Goal: Task Accomplishment & Management: Manage account settings

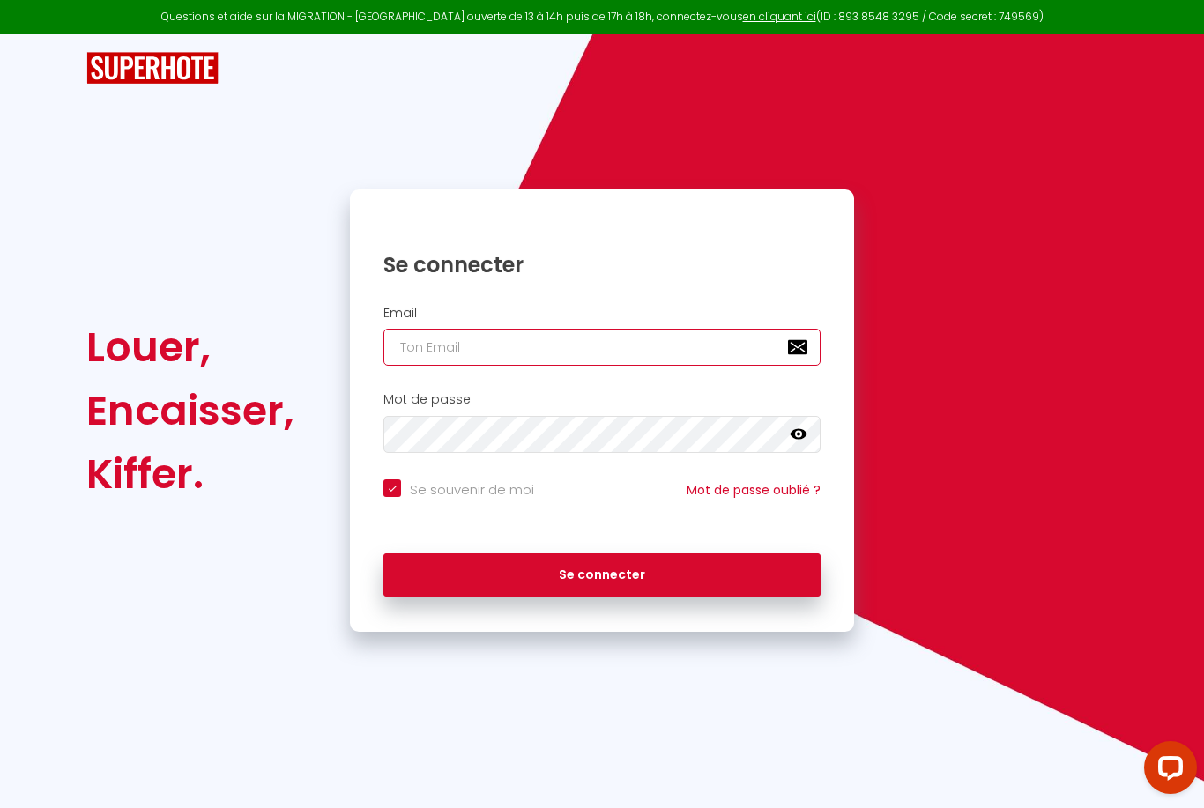
click at [607, 350] on input "email" at bounding box center [601, 347] width 437 height 37
type input "[EMAIL_ADDRESS][DOMAIN_NAME]"
click at [602, 572] on button "Se connecter" at bounding box center [601, 575] width 437 height 44
checkbox input "true"
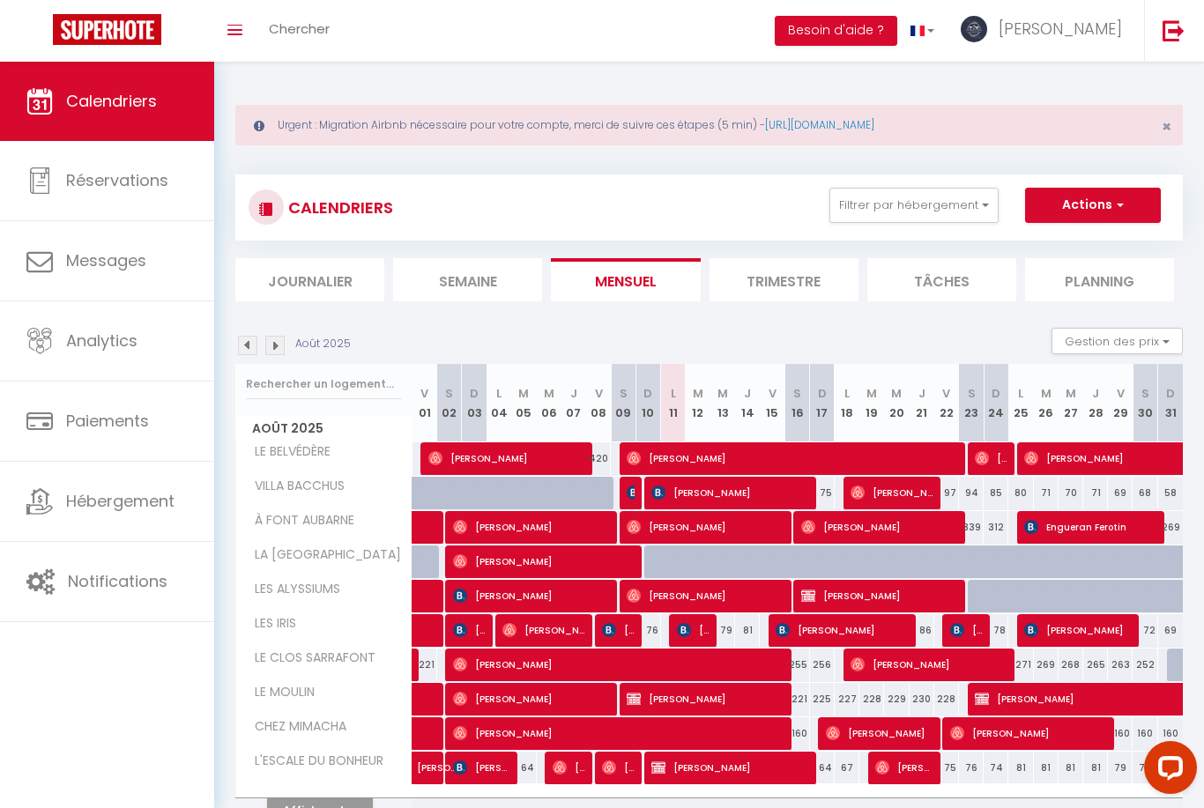
click at [1172, 766] on div "Open LiveChat chat widget" at bounding box center [1170, 767] width 28 height 28
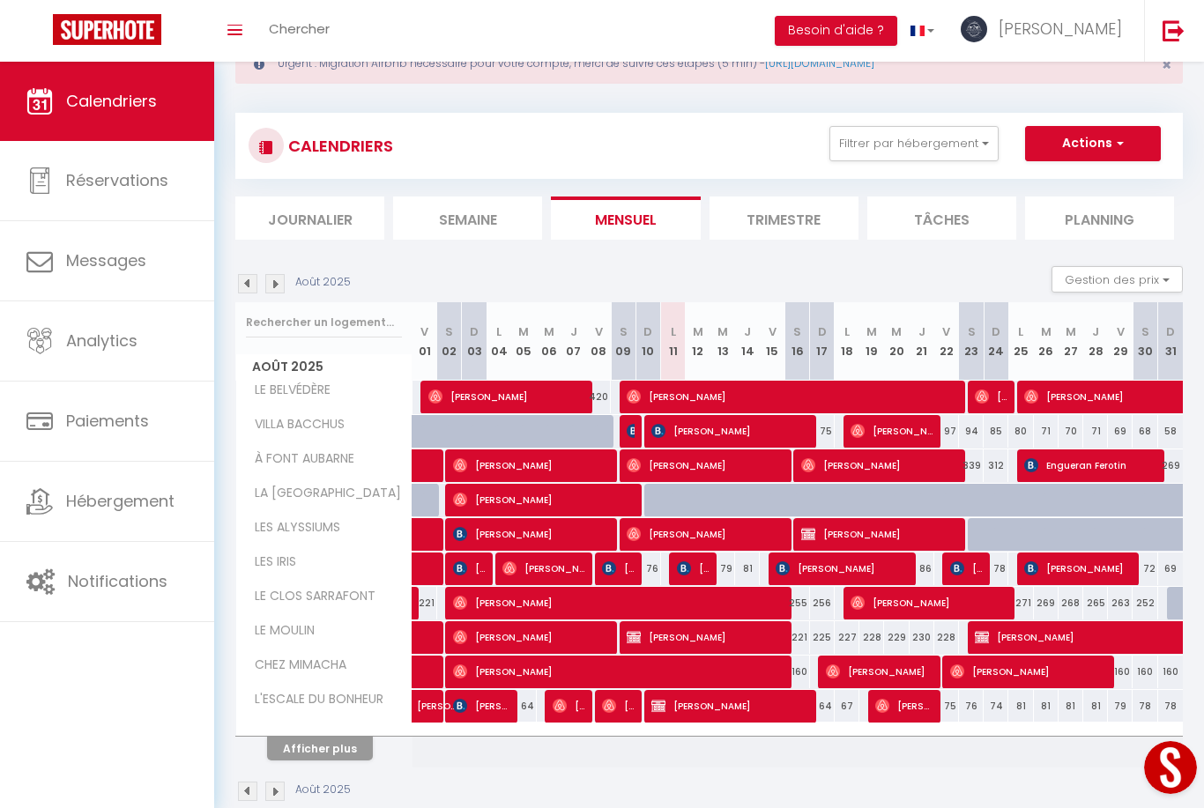
click at [1178, 775] on button "Open LiveChat chat widget" at bounding box center [1170, 767] width 53 height 53
click at [1175, 36] on img at bounding box center [1173, 30] width 22 height 22
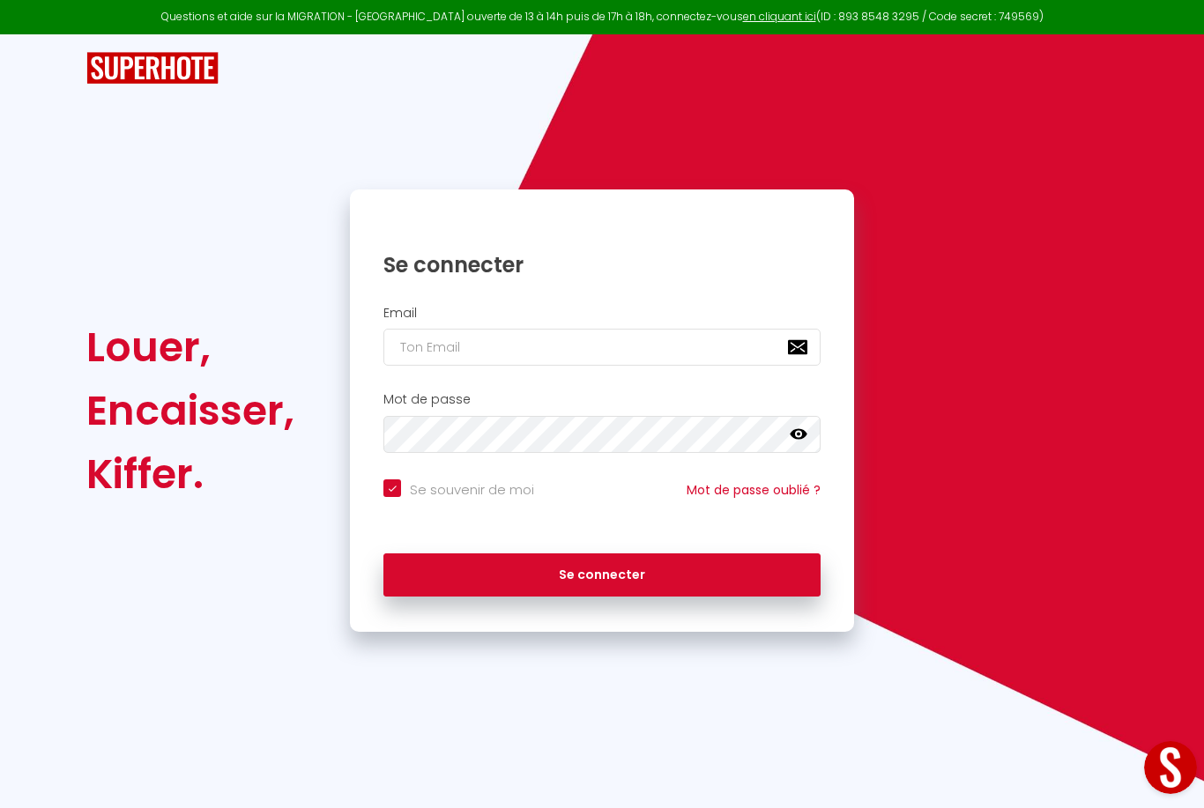
click at [763, 20] on link "en cliquant ici" at bounding box center [779, 16] width 73 height 15
type input "[EMAIL_ADDRESS][DOMAIN_NAME]"
click at [602, 572] on button "Se connecter" at bounding box center [601, 575] width 437 height 44
checkbox input "true"
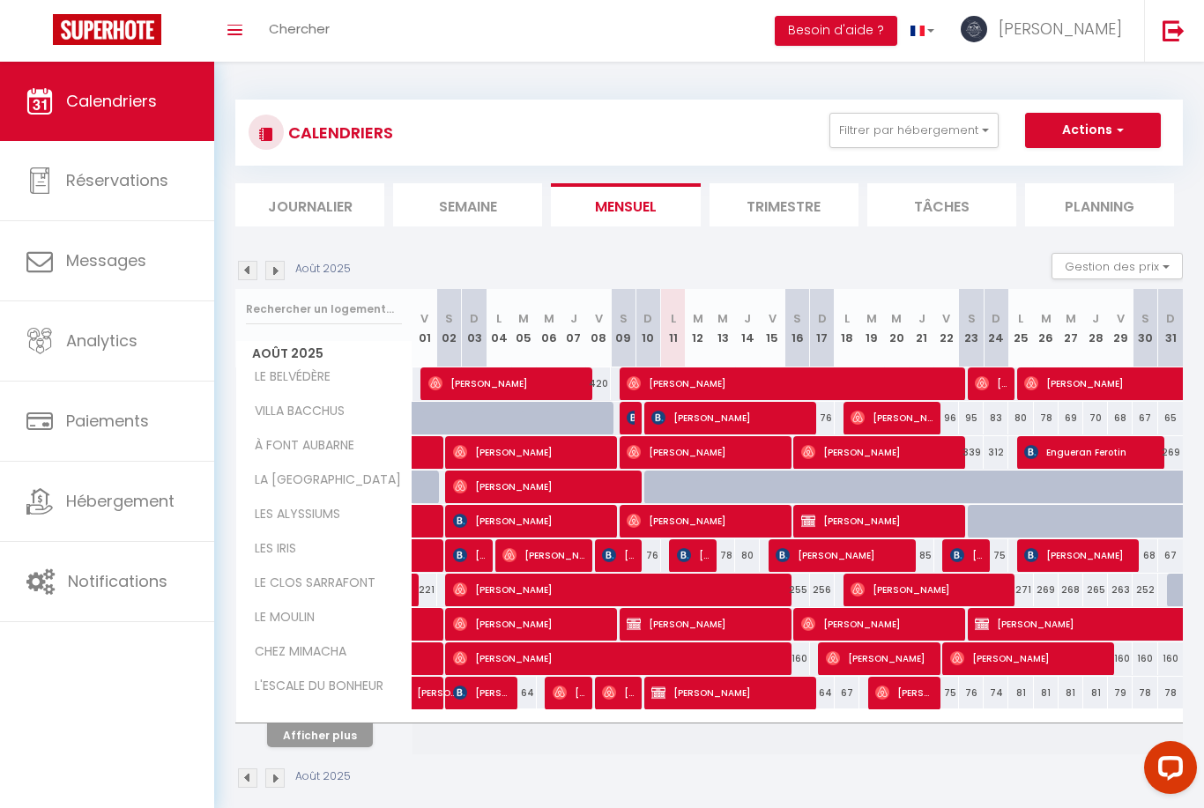
click at [323, 738] on button "Afficher plus" at bounding box center [320, 736] width 106 height 24
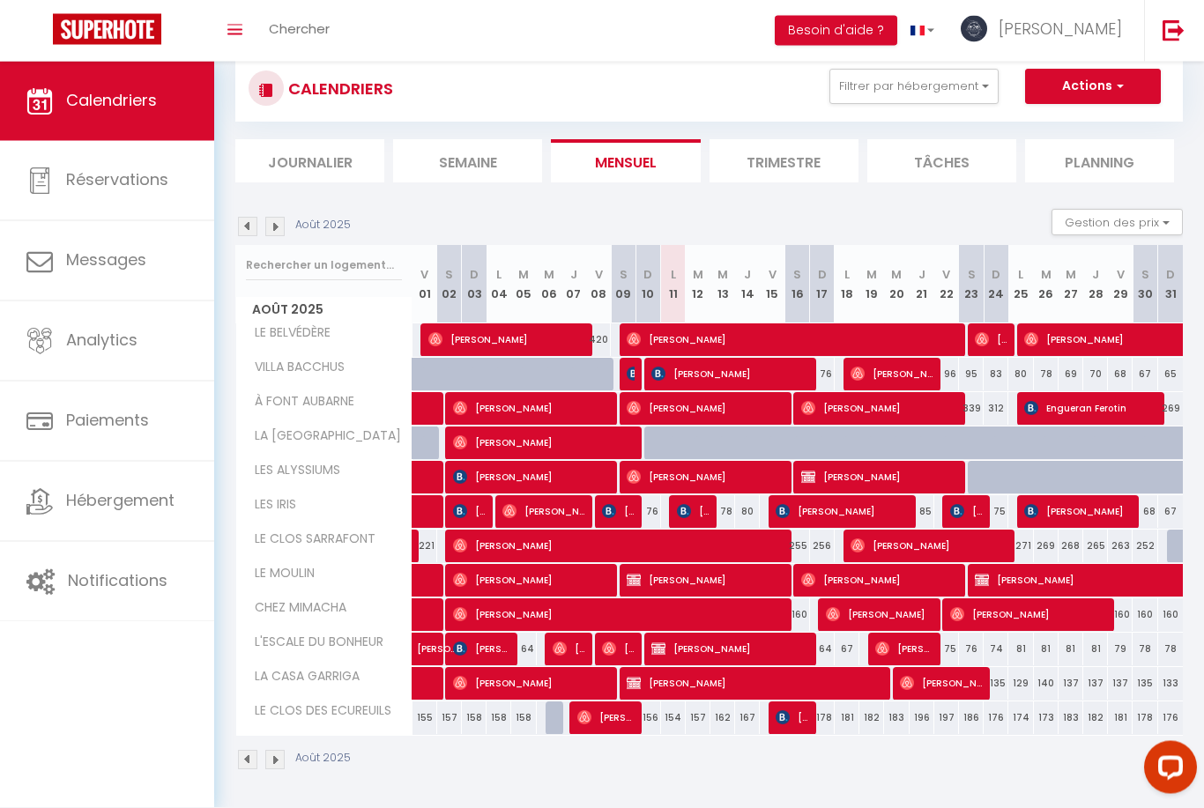
scroll to position [44, 0]
click at [282, 224] on img at bounding box center [274, 226] width 19 height 19
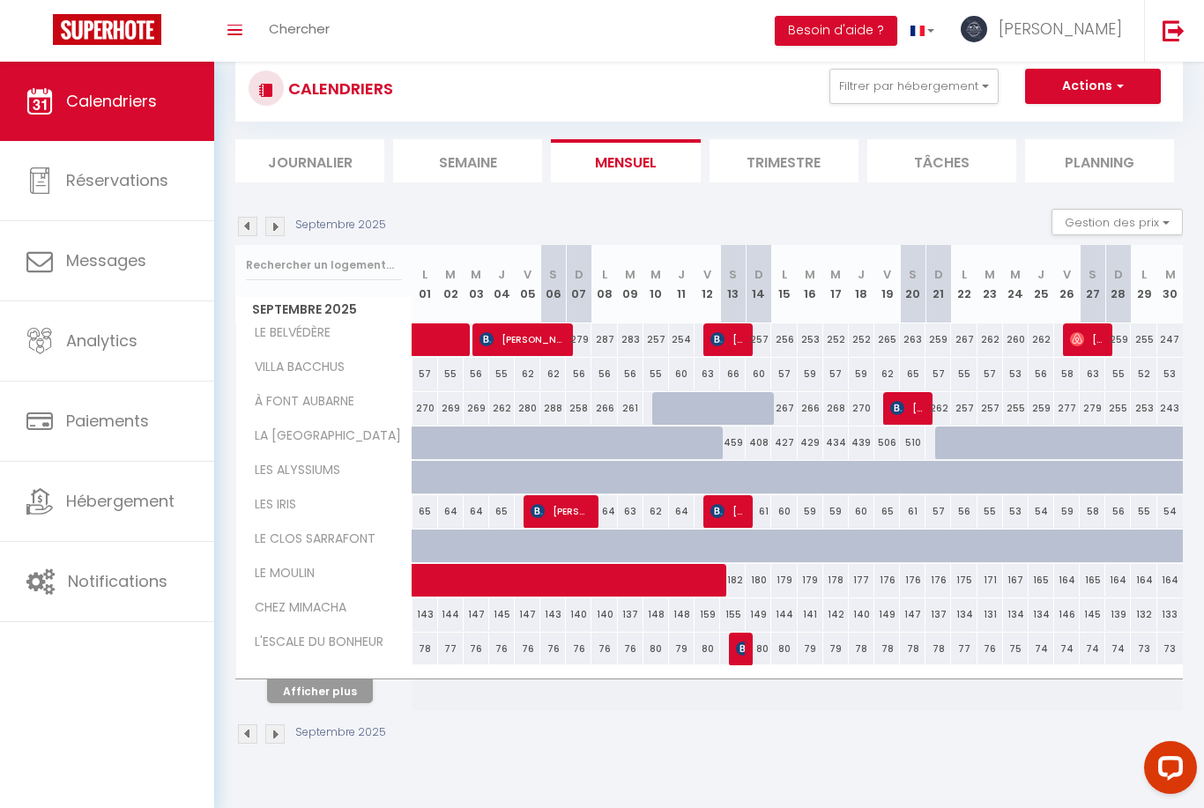
click at [338, 690] on button "Afficher plus" at bounding box center [320, 691] width 106 height 24
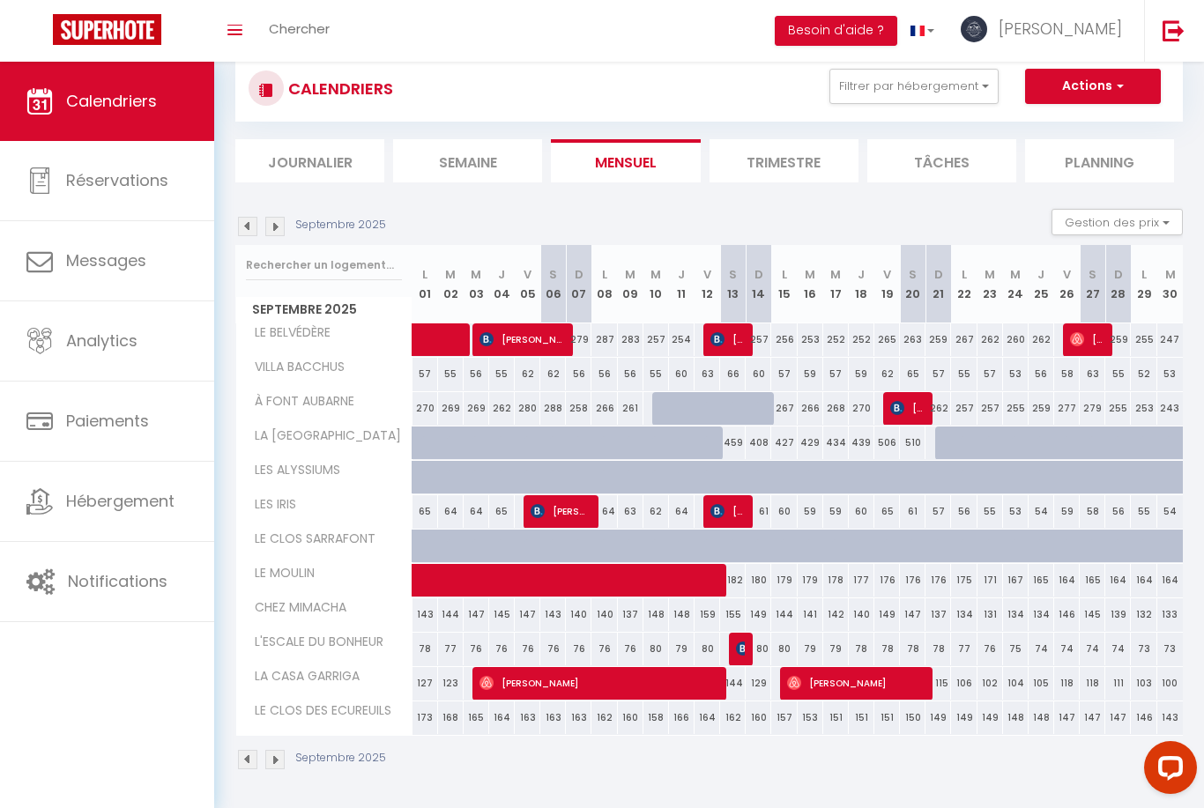
click at [284, 218] on img at bounding box center [274, 226] width 19 height 19
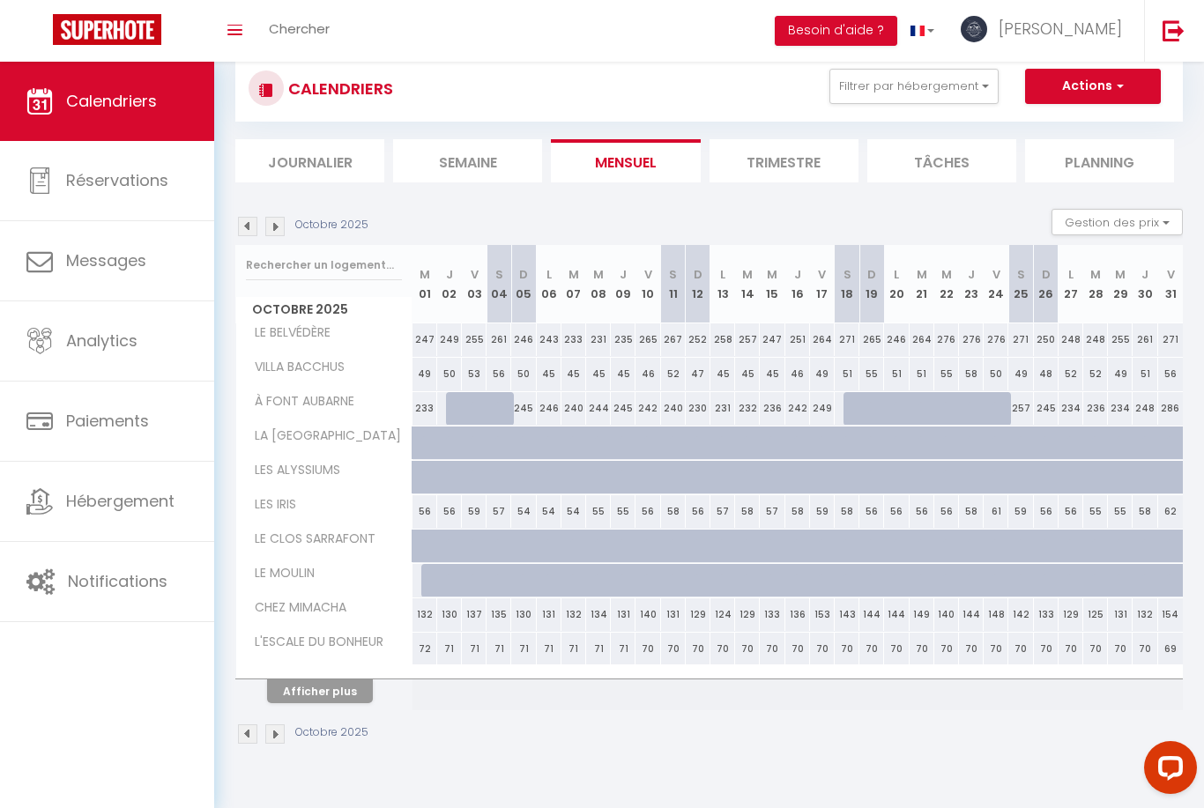
click at [331, 688] on button "Afficher plus" at bounding box center [320, 691] width 106 height 24
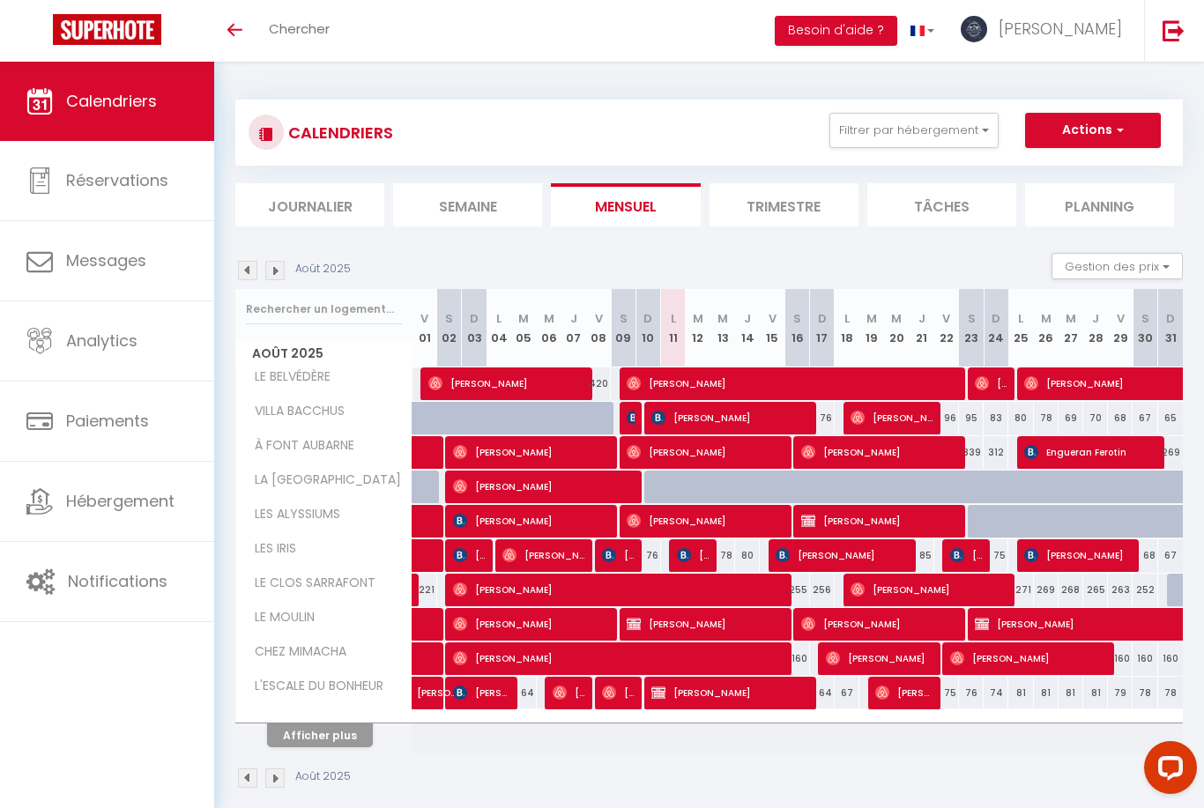
click at [276, 277] on img at bounding box center [274, 270] width 19 height 19
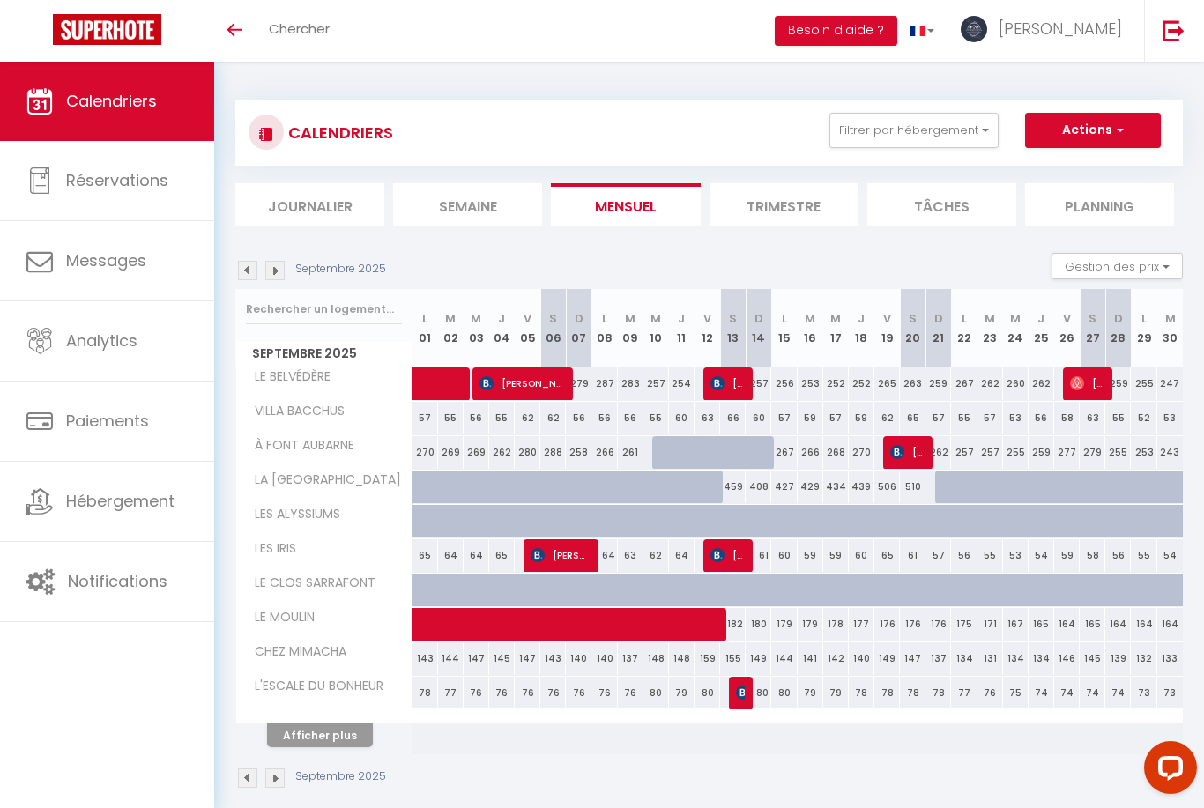
click at [282, 272] on img at bounding box center [274, 270] width 19 height 19
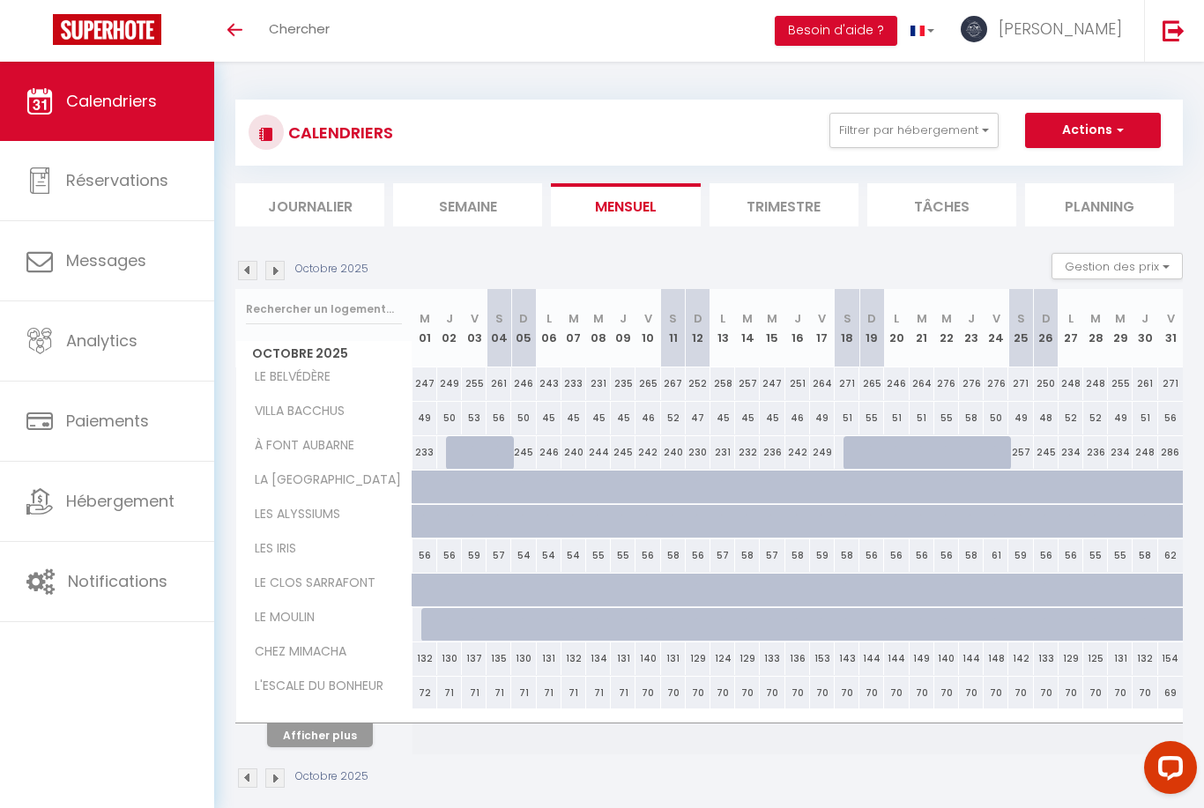
click at [342, 734] on button "Afficher plus" at bounding box center [320, 736] width 106 height 24
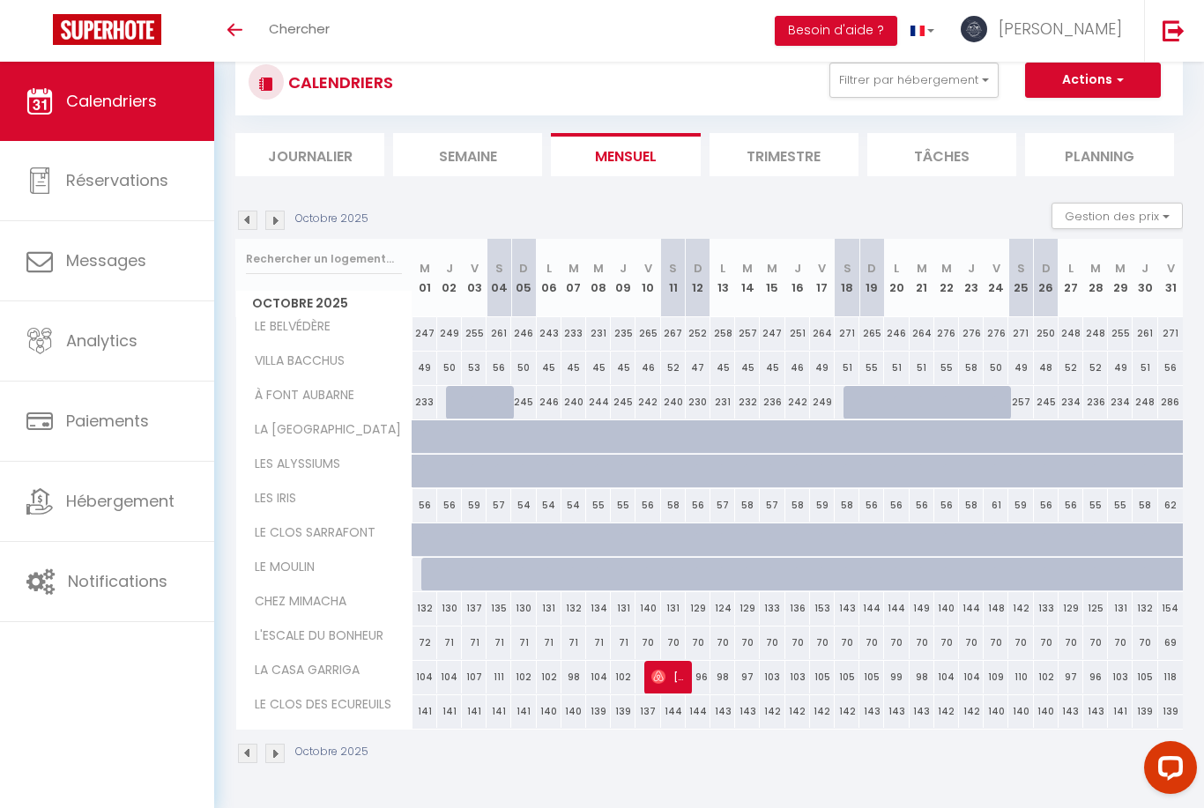
scroll to position [49, 0]
click at [283, 212] on img at bounding box center [274, 221] width 19 height 19
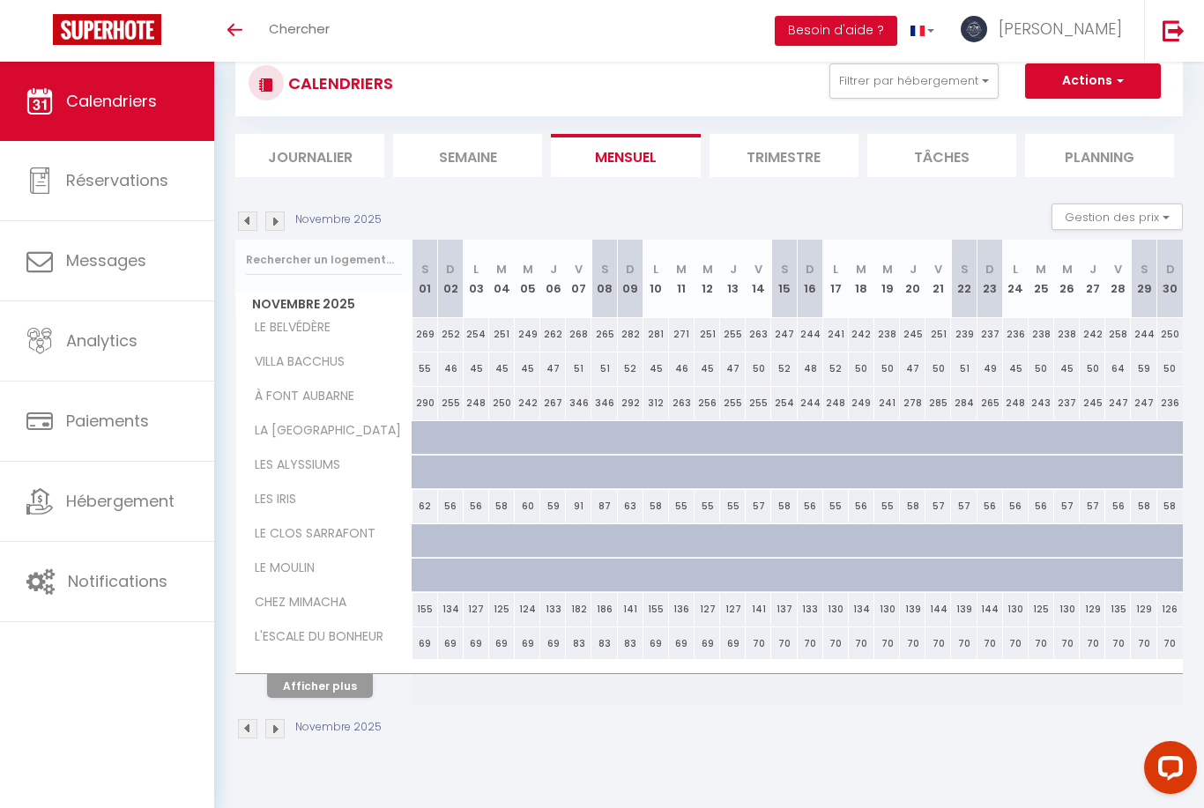
click at [321, 676] on button "Afficher plus" at bounding box center [320, 686] width 106 height 24
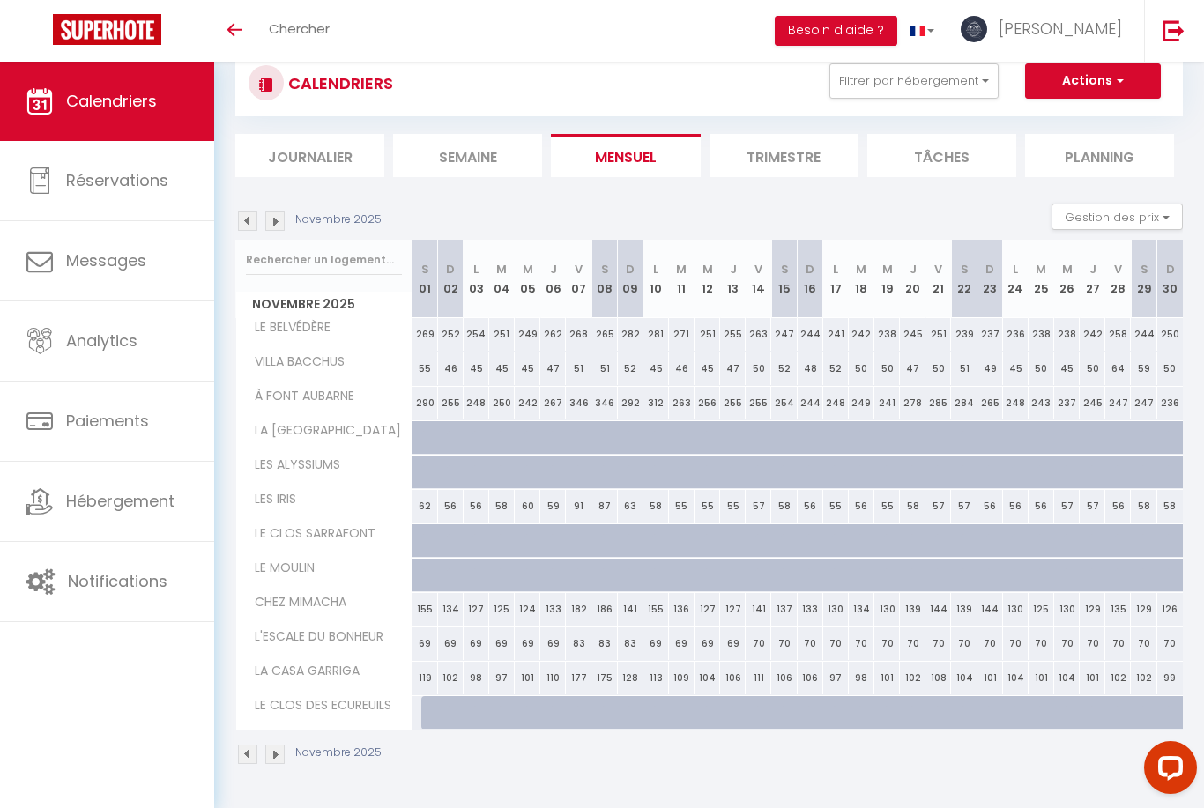
click at [280, 217] on img at bounding box center [274, 221] width 19 height 19
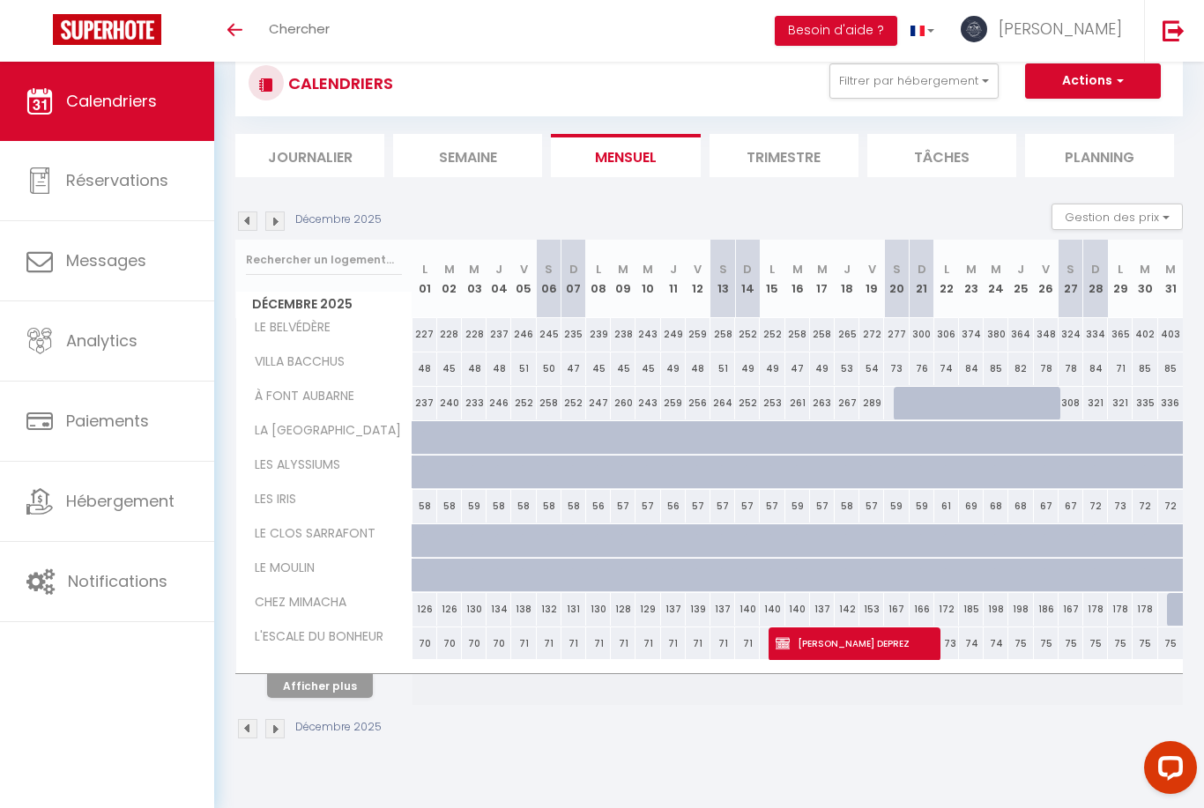
click at [322, 684] on button "Afficher plus" at bounding box center [320, 686] width 106 height 24
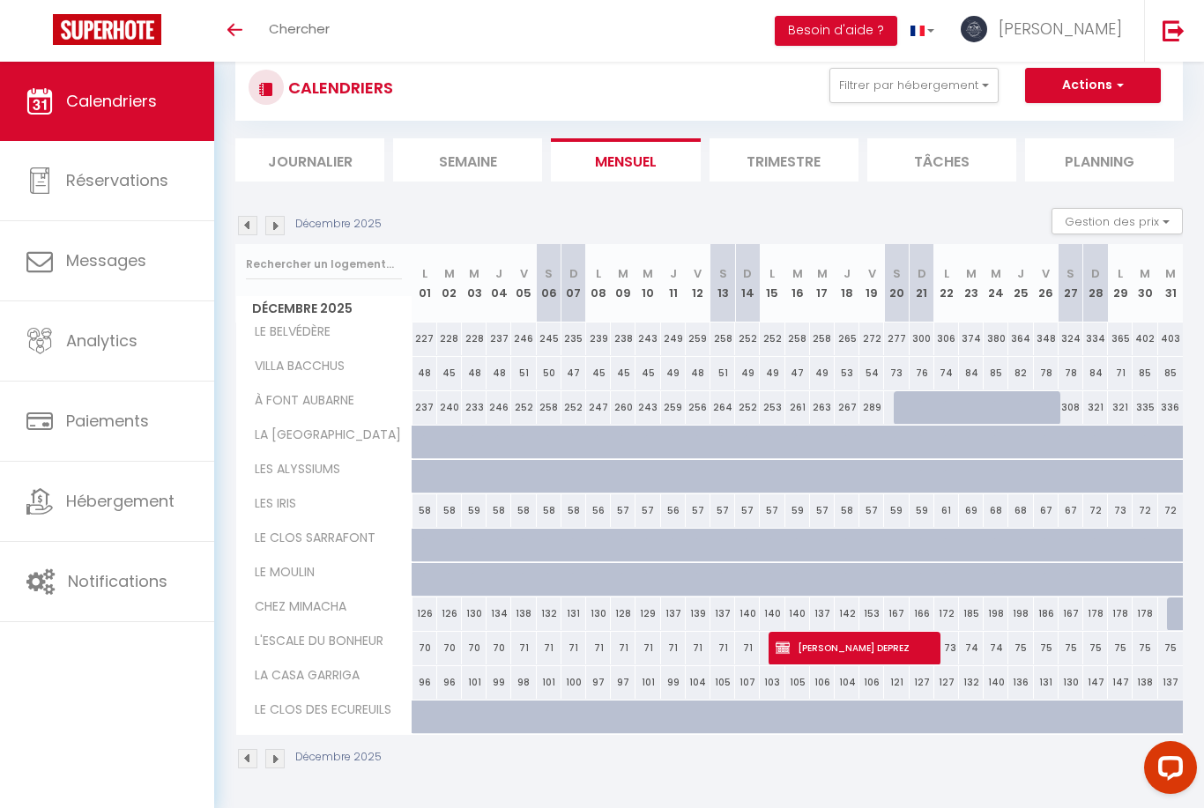
scroll to position [55, 0]
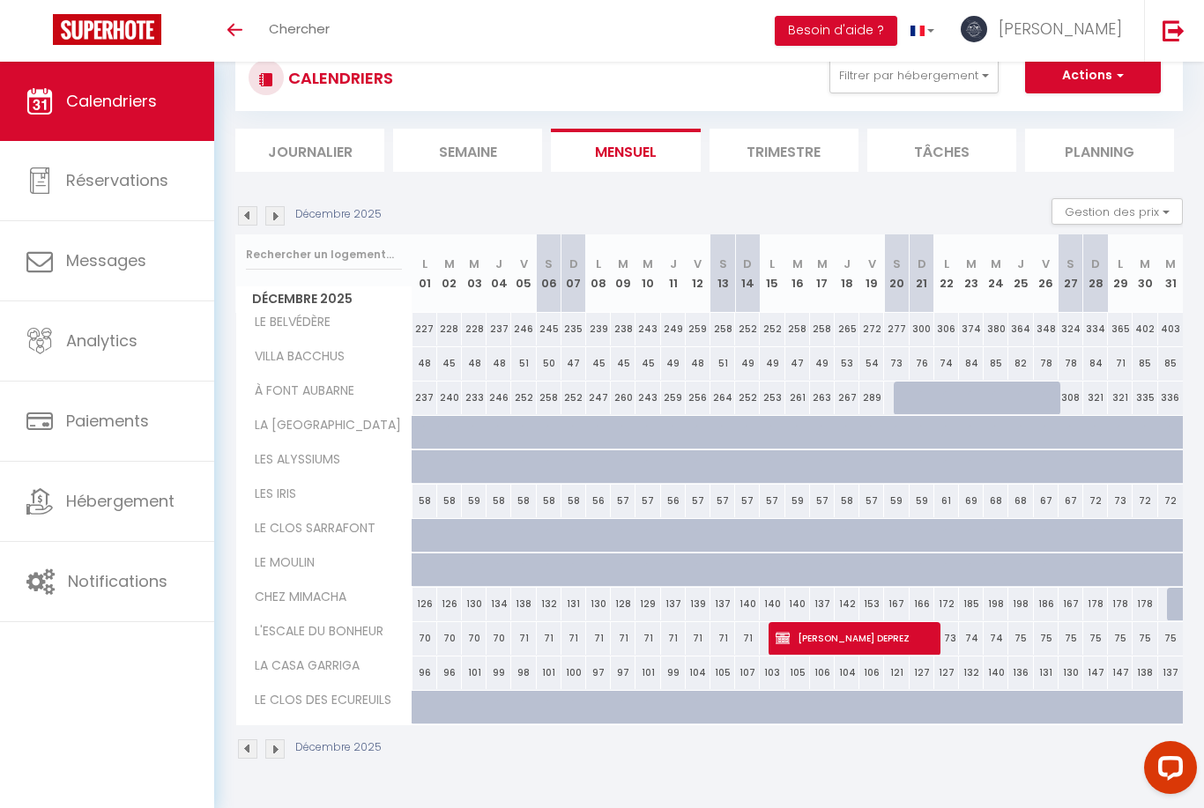
click at [279, 209] on img at bounding box center [274, 215] width 19 height 19
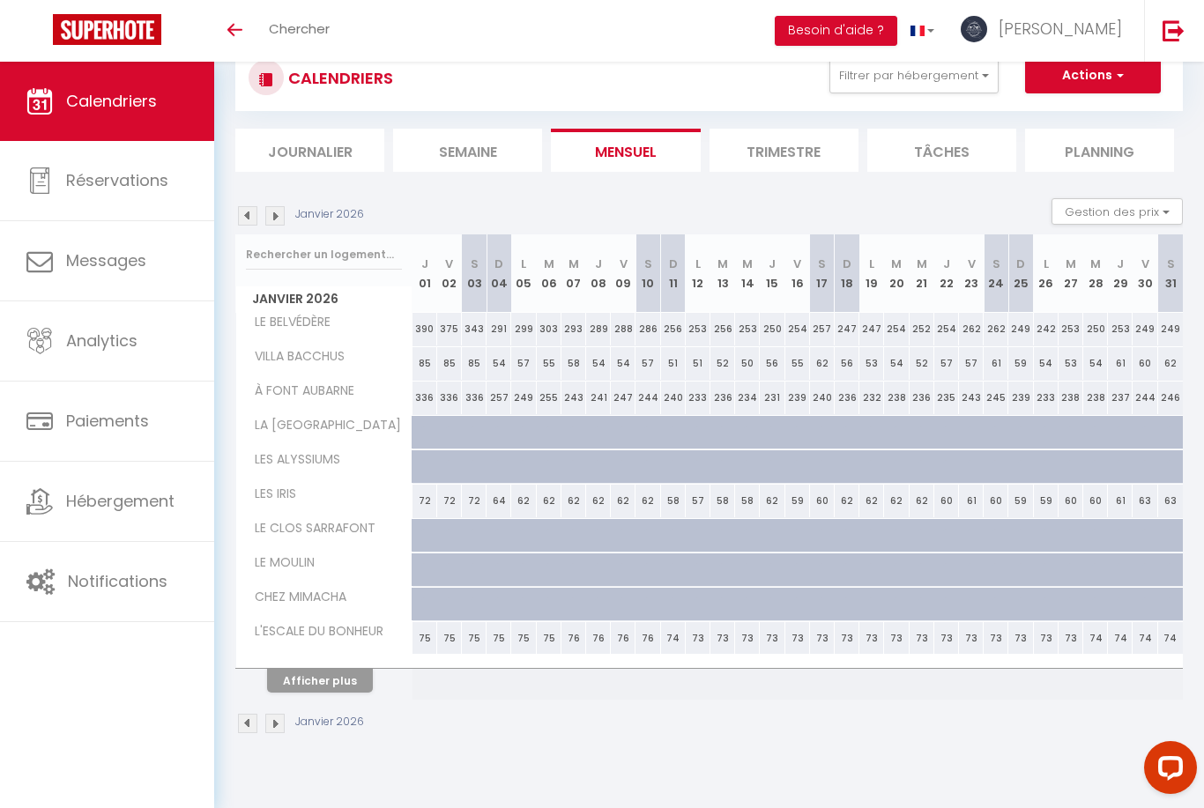
click at [320, 682] on button "Afficher plus" at bounding box center [320, 681] width 106 height 24
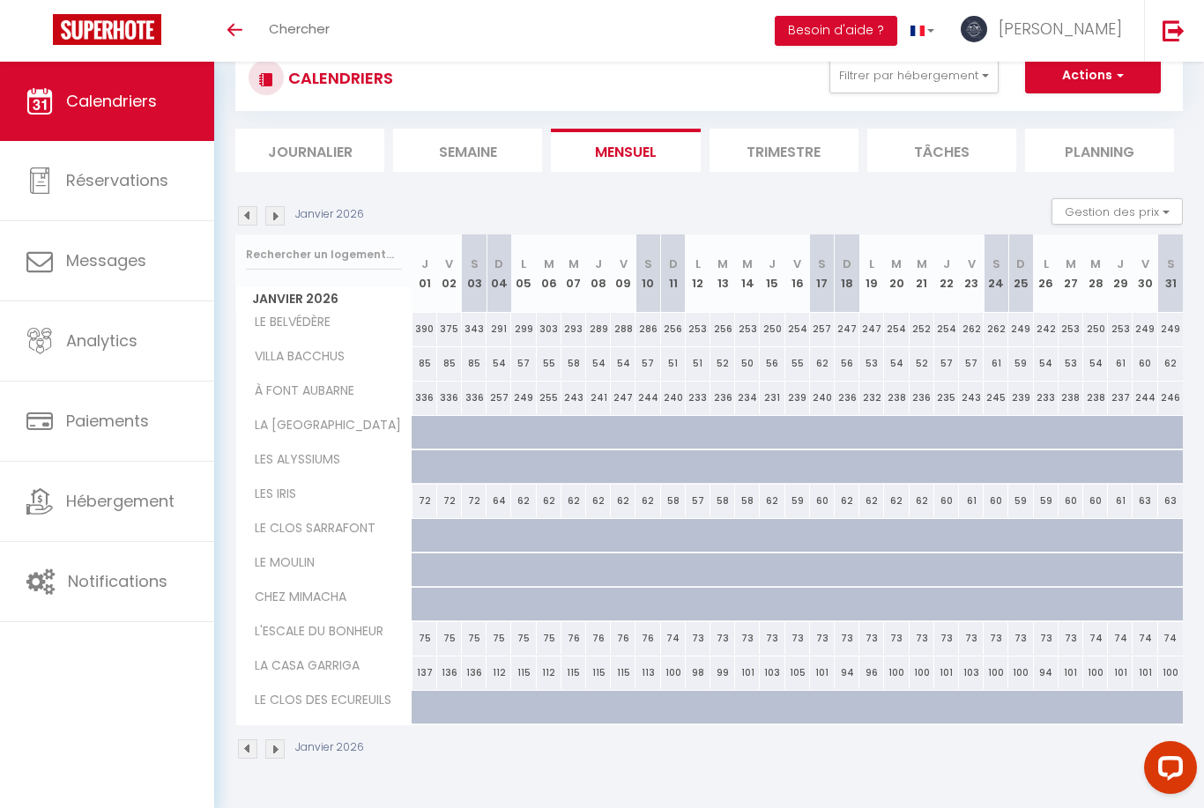
click at [246, 213] on img at bounding box center [247, 215] width 19 height 19
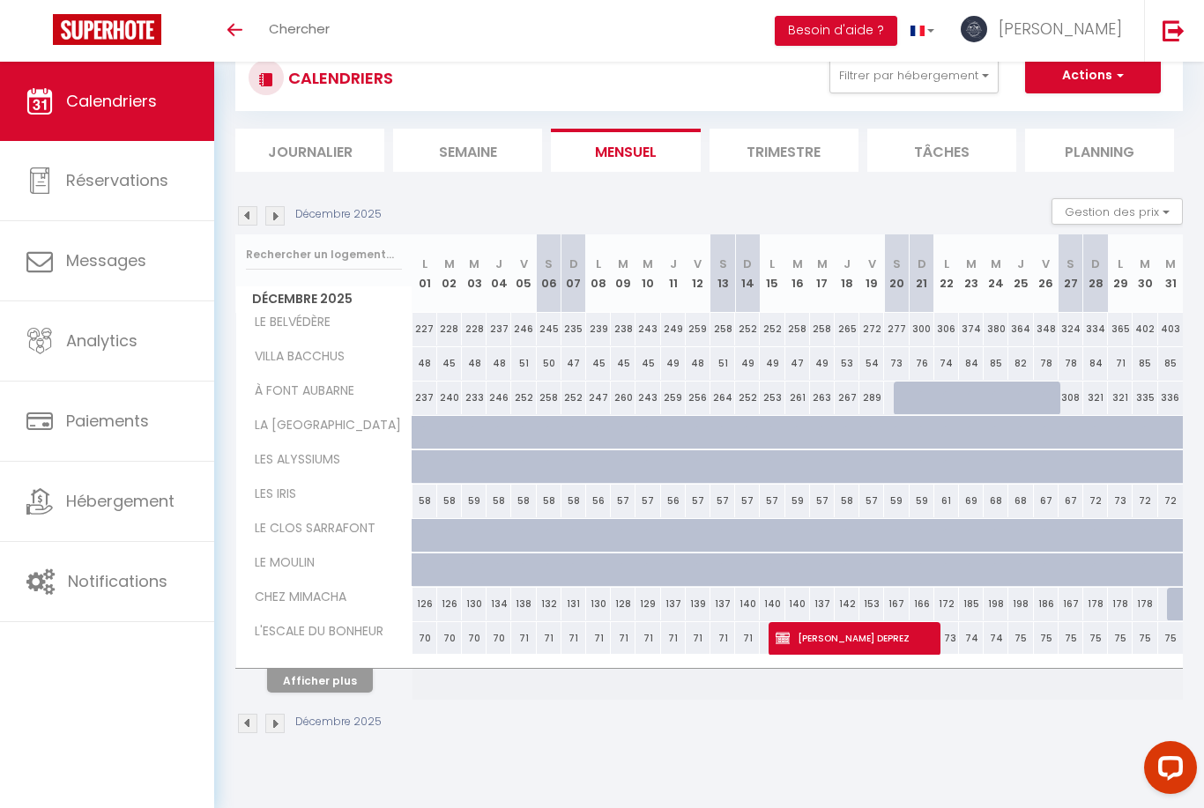
click at [243, 212] on img at bounding box center [247, 215] width 19 height 19
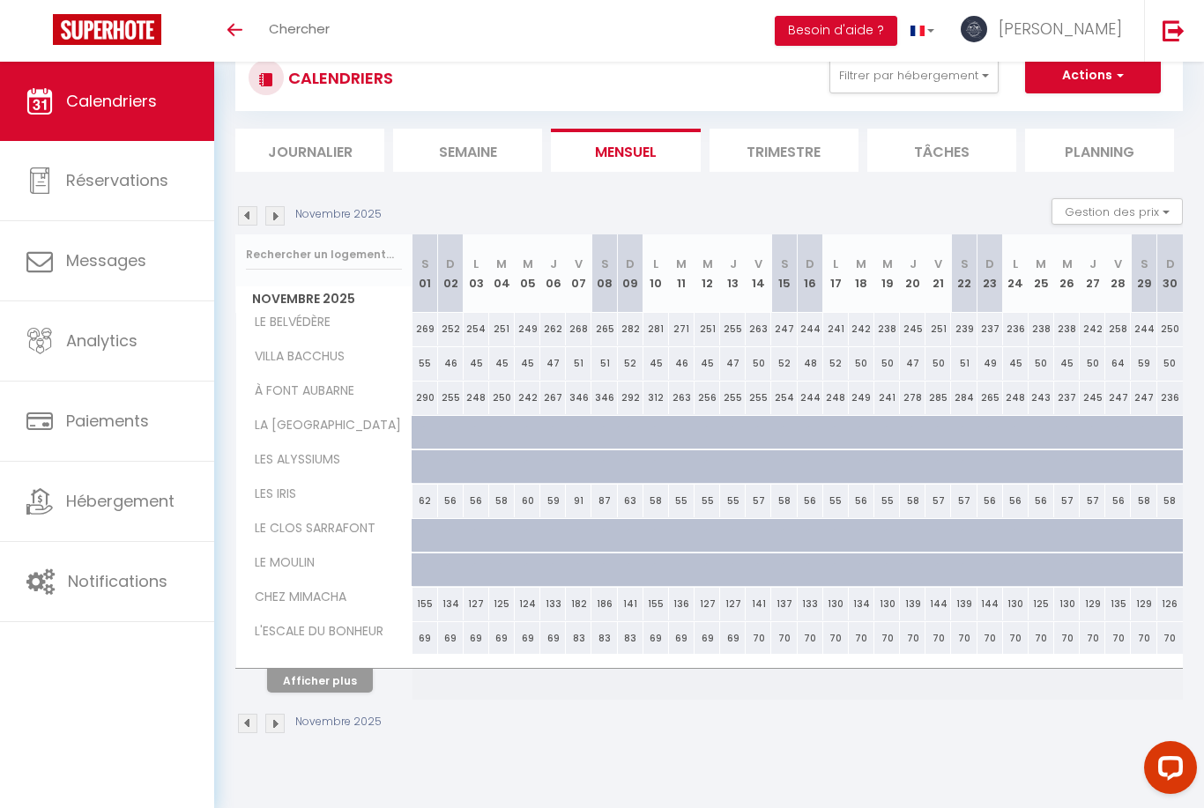
click at [249, 208] on img at bounding box center [247, 215] width 19 height 19
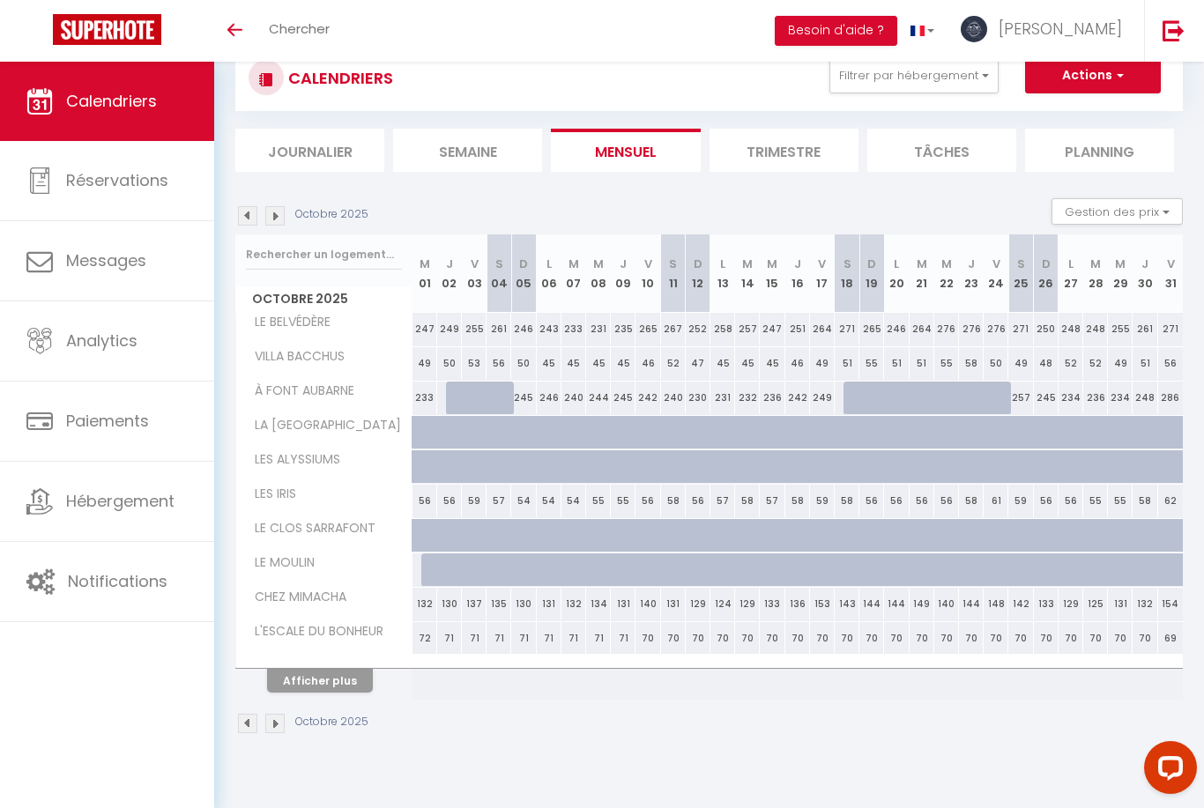
click at [293, 211] on div "Octobre 2025" at bounding box center [304, 215] width 138 height 19
click at [273, 208] on img at bounding box center [274, 215] width 19 height 19
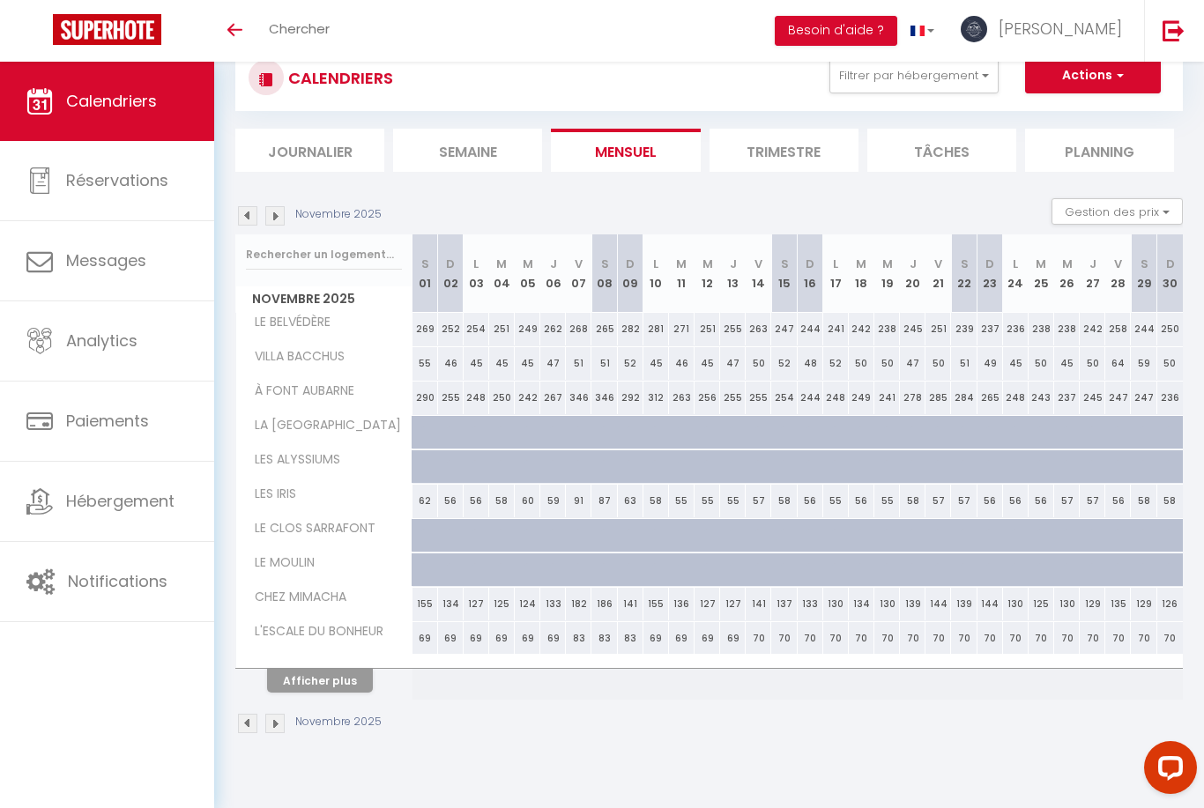
click at [278, 213] on img at bounding box center [274, 215] width 19 height 19
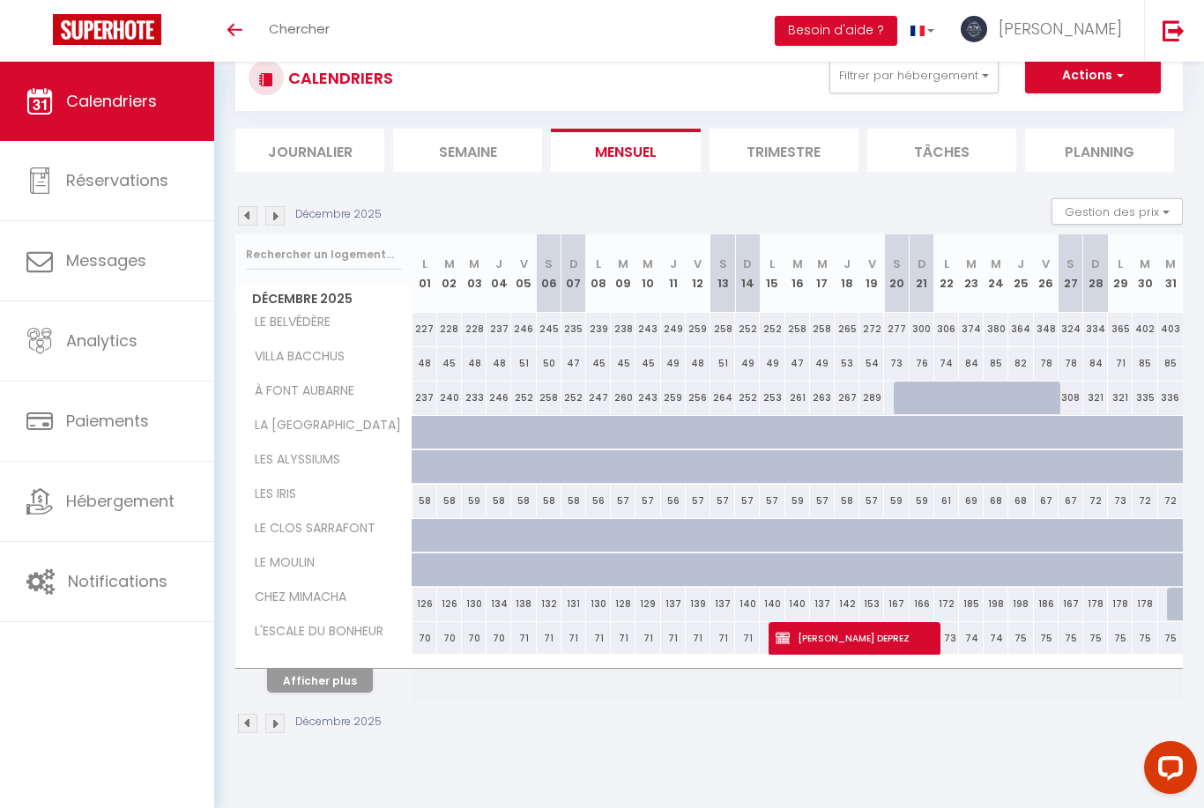
click at [278, 207] on img at bounding box center [274, 215] width 19 height 19
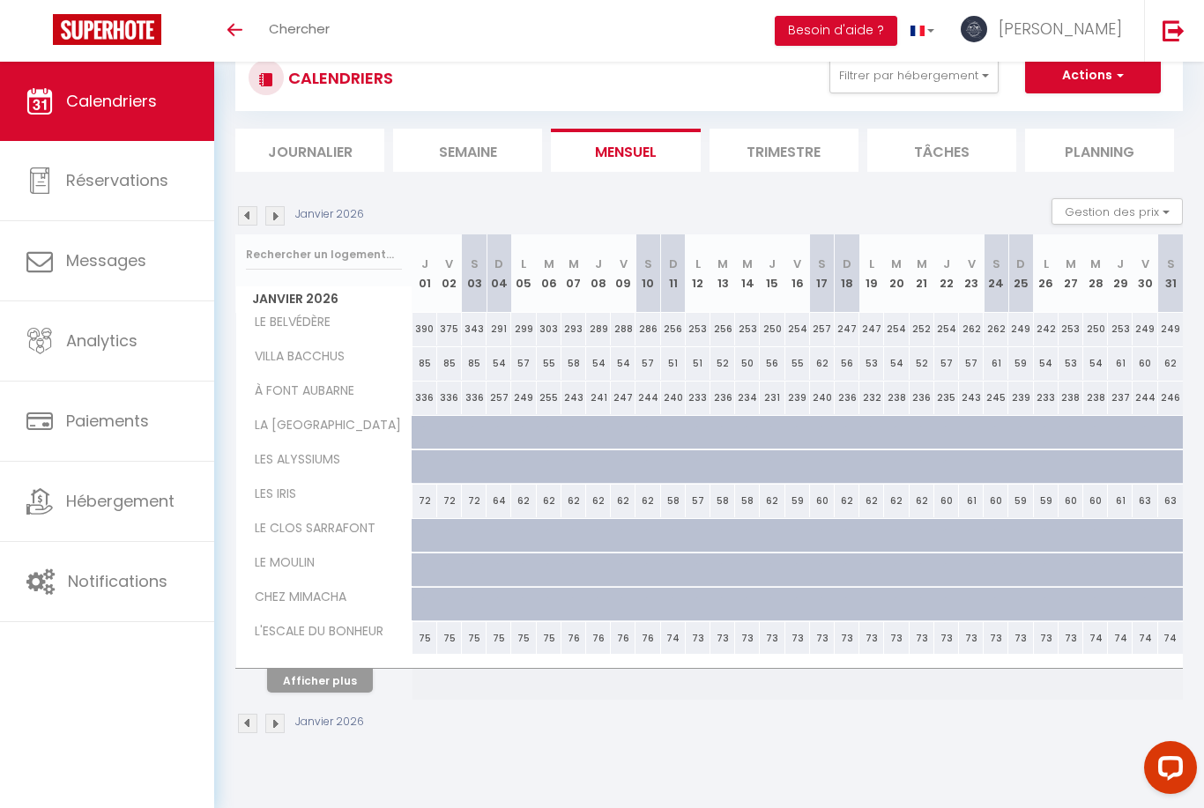
click at [277, 211] on img at bounding box center [274, 215] width 19 height 19
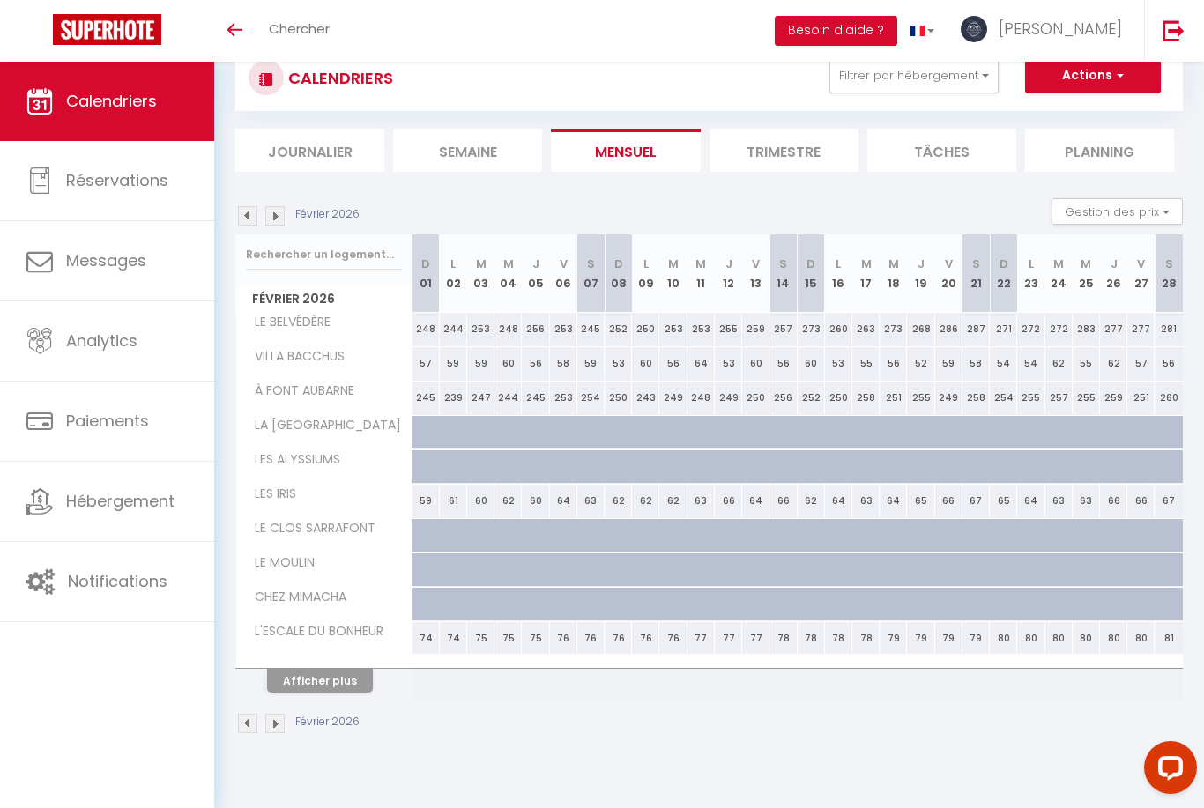
click at [278, 206] on img at bounding box center [274, 215] width 19 height 19
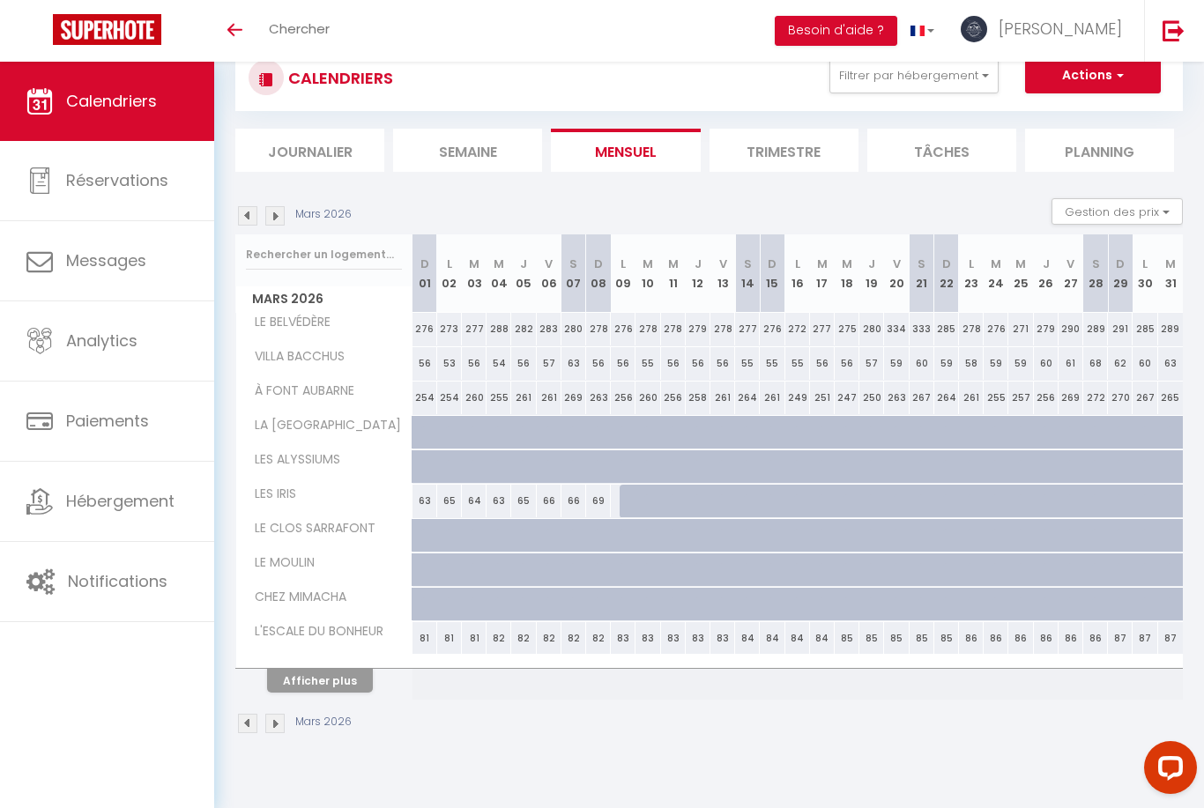
click at [280, 212] on img at bounding box center [274, 215] width 19 height 19
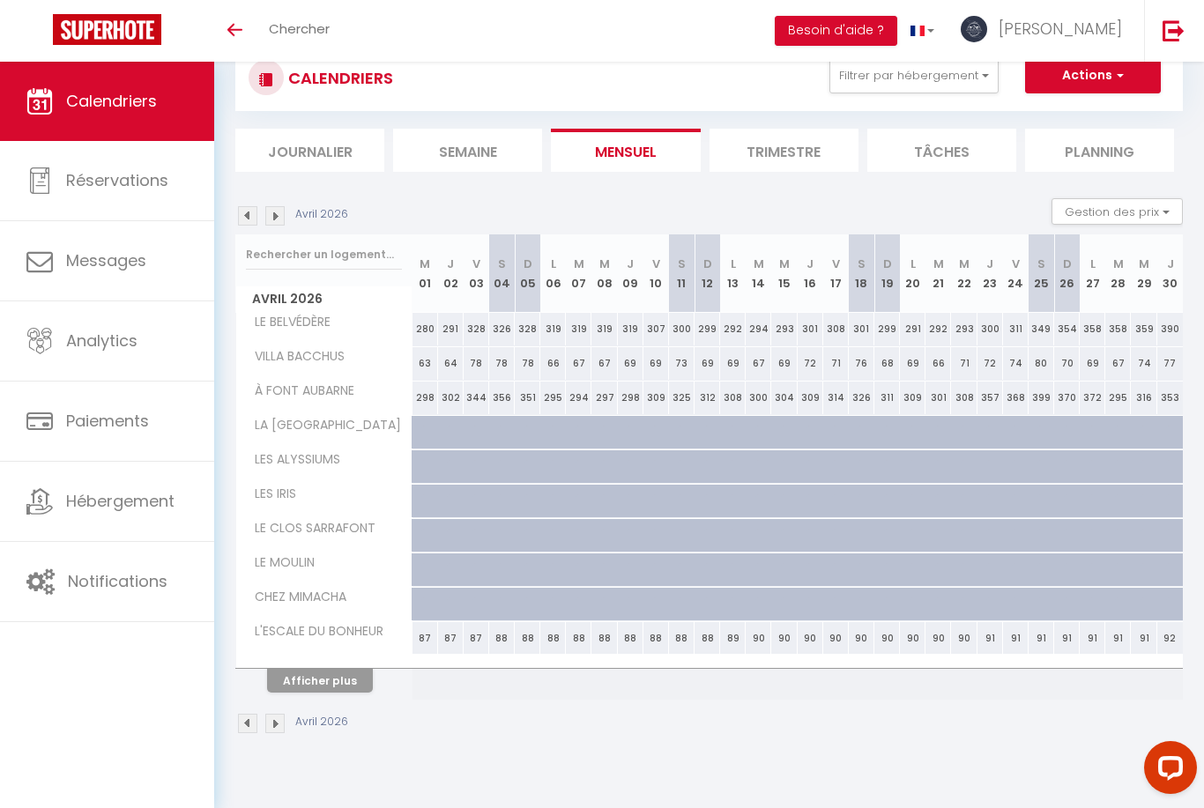
click at [280, 202] on div "Avril 2026 Gestion des prix Nb Nuits minimum Règles Disponibilité" at bounding box center [708, 216] width 947 height 36
click at [278, 206] on img at bounding box center [274, 215] width 19 height 19
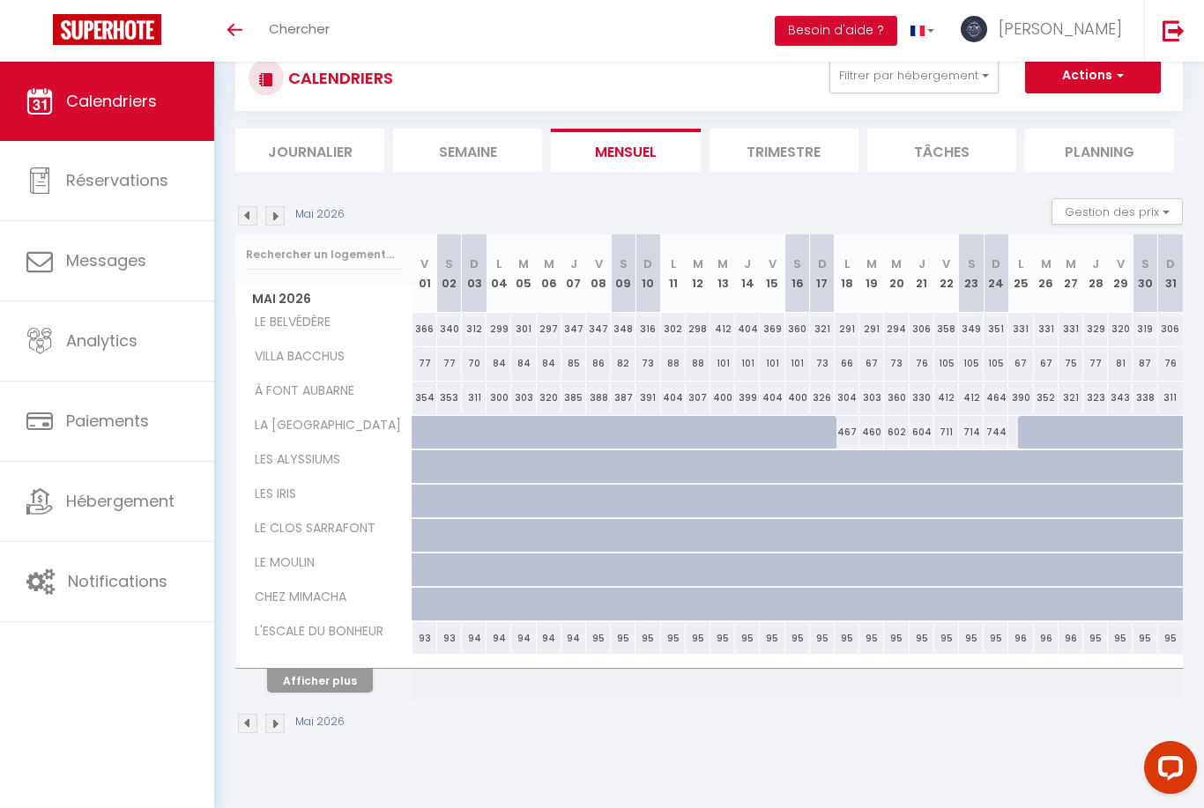
click at [278, 212] on img at bounding box center [274, 215] width 19 height 19
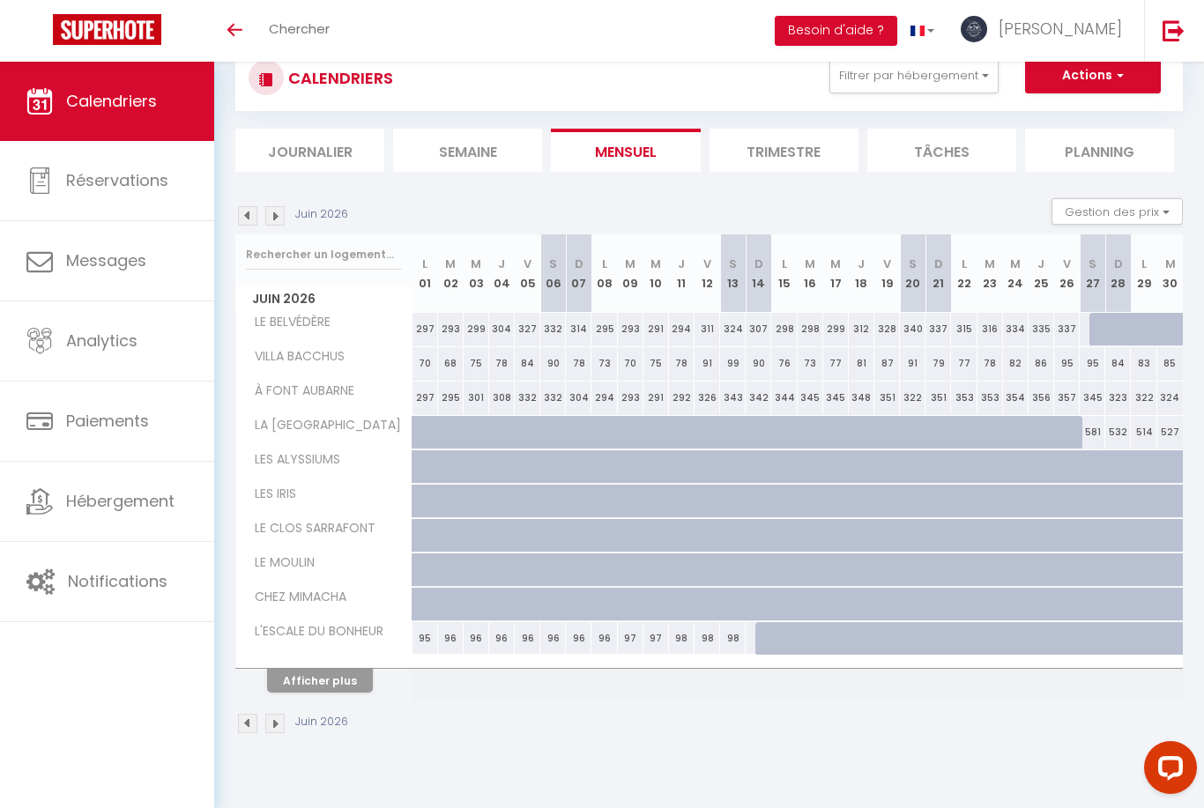
click at [280, 210] on img at bounding box center [274, 215] width 19 height 19
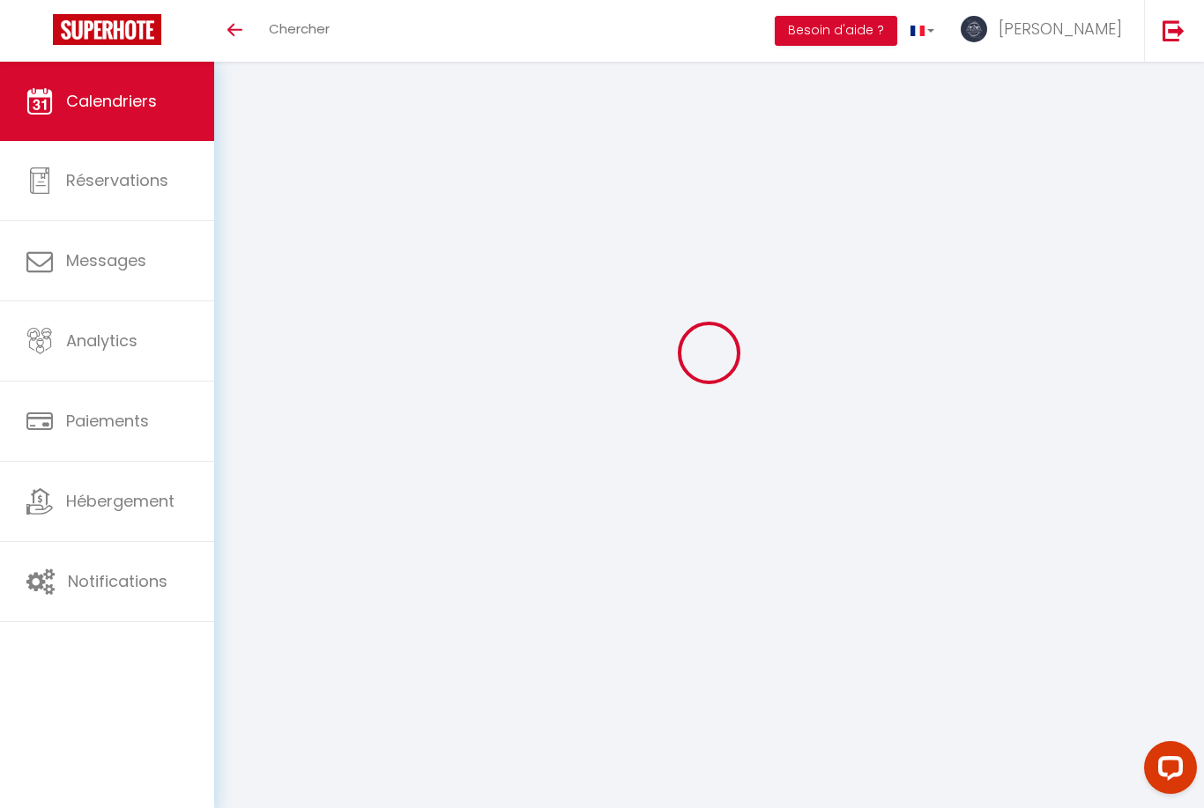
select select
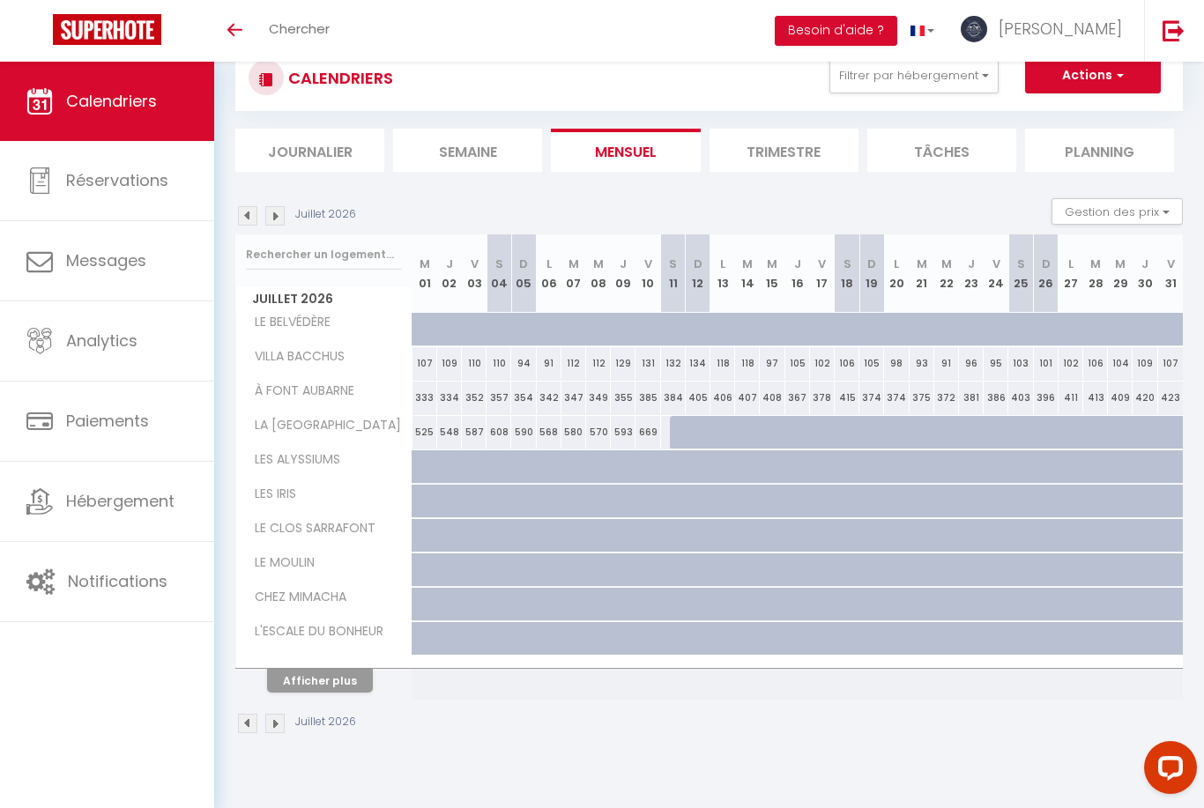
click at [422, 397] on div "333" at bounding box center [424, 398] width 25 height 33
type input "333"
select select "1"
type input "Mer 01 Juillet 2026"
type input "Jeu 02 Juillet 2026"
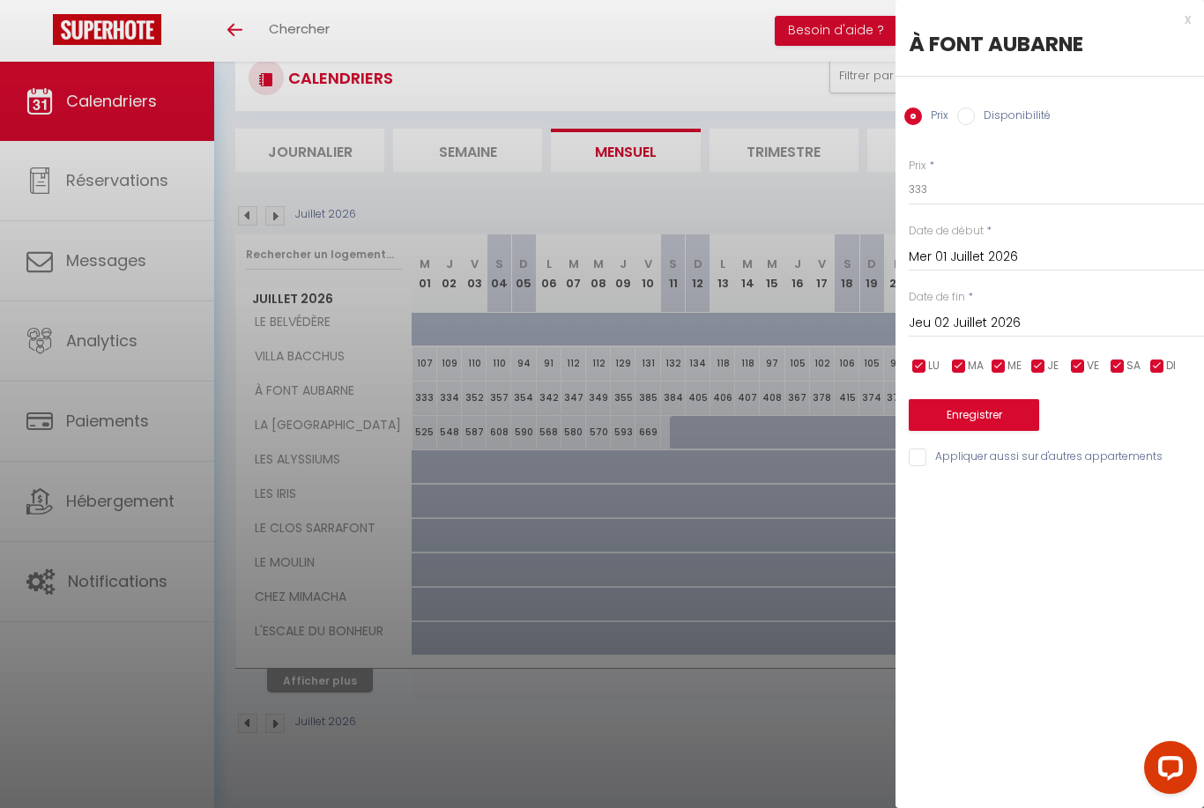
click at [1033, 117] on label "Disponibilité" at bounding box center [1013, 117] width 76 height 19
click at [975, 117] on input "Disponibilité" at bounding box center [966, 117] width 18 height 18
radio input "true"
radio input "false"
click at [1075, 187] on select "Disponible Indisponible" at bounding box center [1056, 190] width 295 height 33
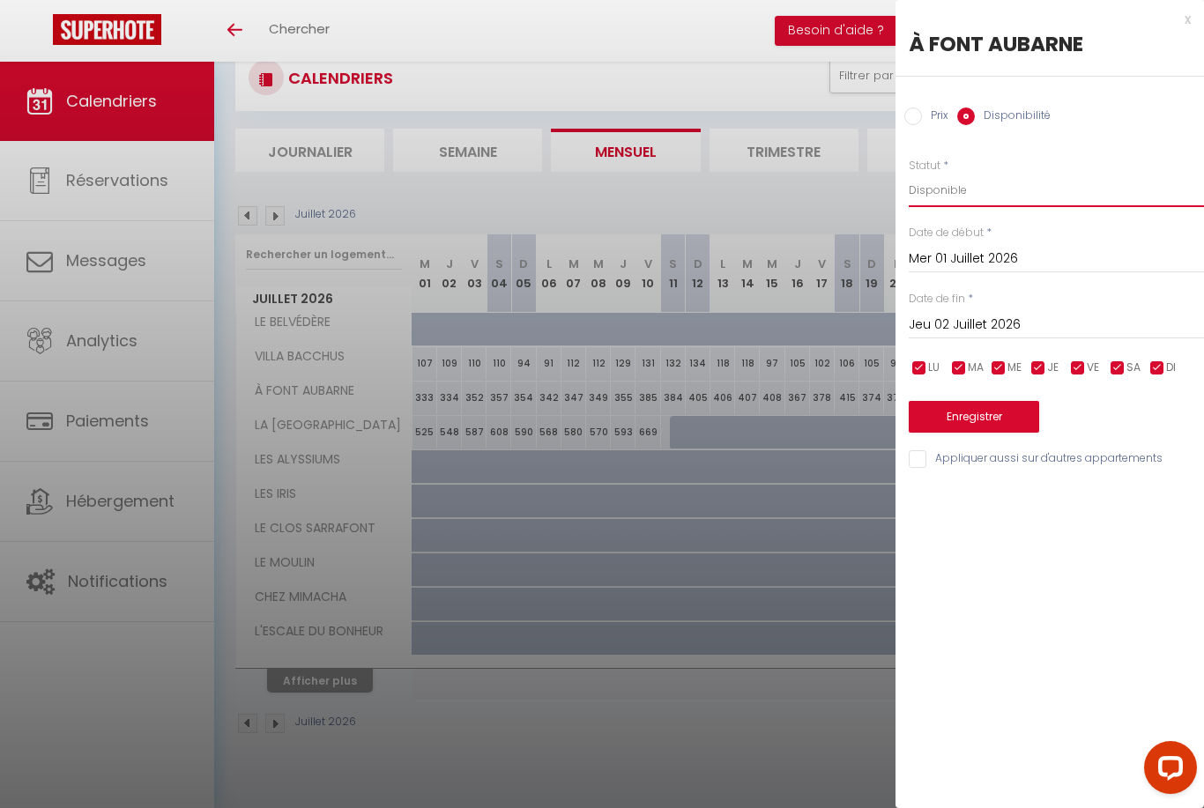
select select "0"
click at [972, 321] on input "Jeu 02 Juillet 2026" at bounding box center [1056, 325] width 295 height 23
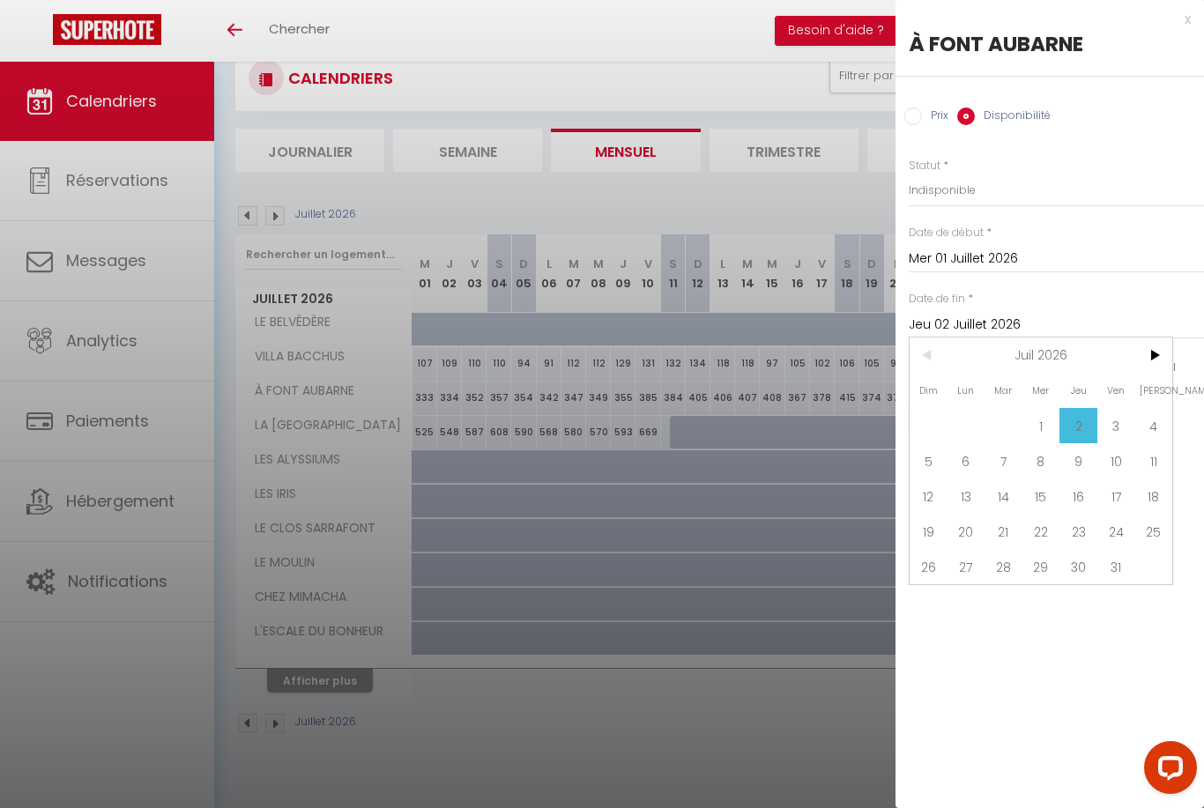
click at [1170, 356] on span ">" at bounding box center [1153, 355] width 38 height 35
click at [984, 605] on span "31" at bounding box center [966, 601] width 38 height 35
type input "Lun 31 Août 2026"
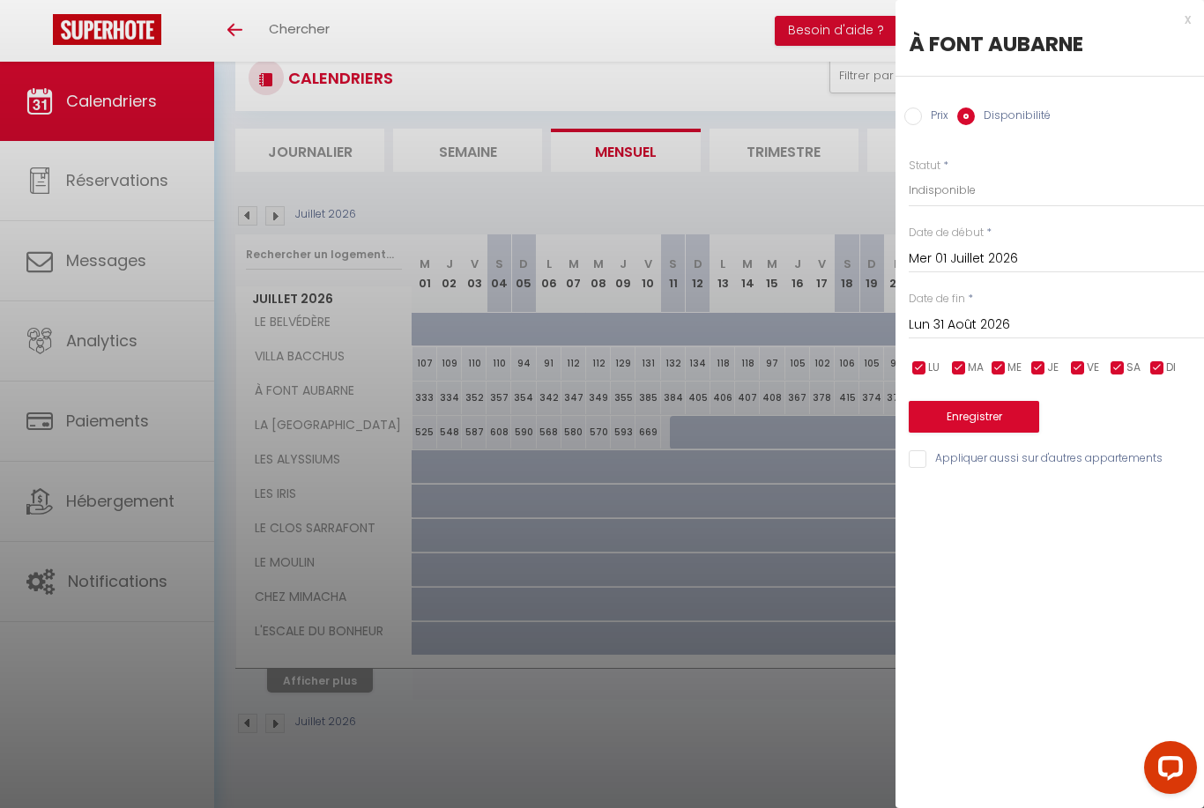
click at [1006, 412] on button "Enregistrer" at bounding box center [974, 417] width 130 height 32
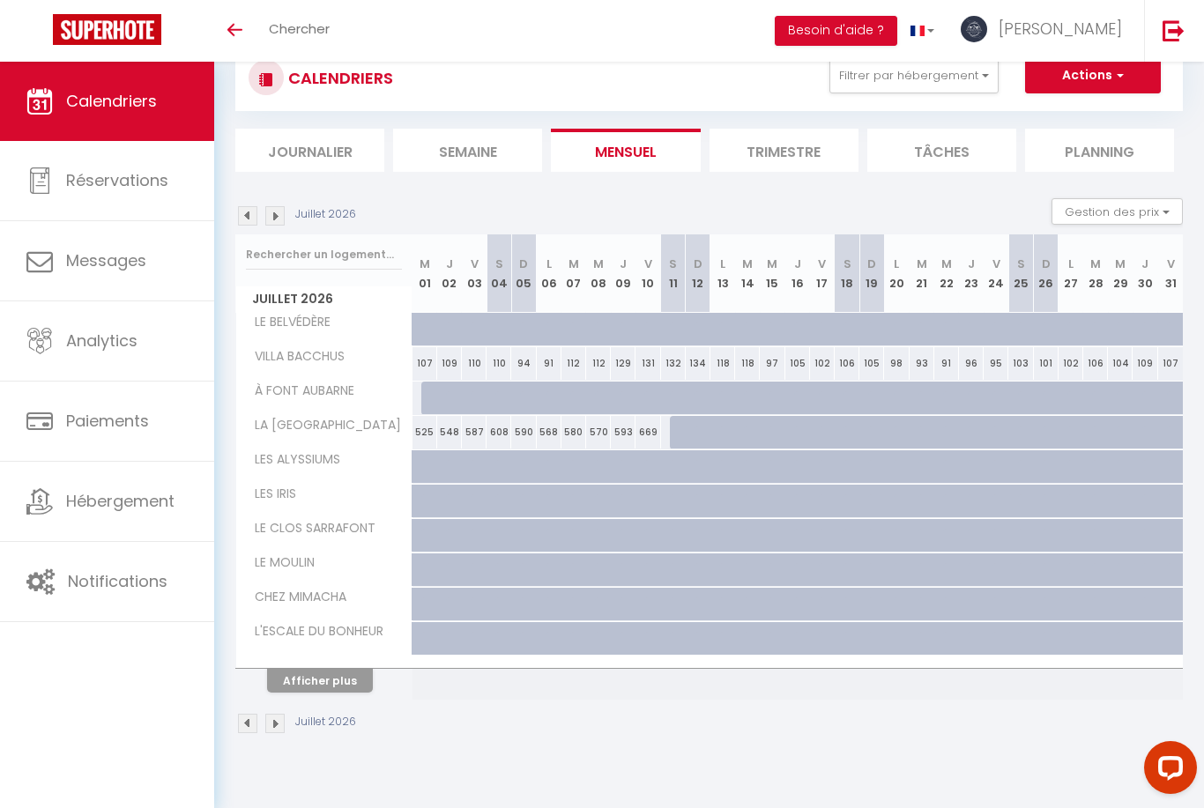
click at [253, 217] on img at bounding box center [247, 215] width 19 height 19
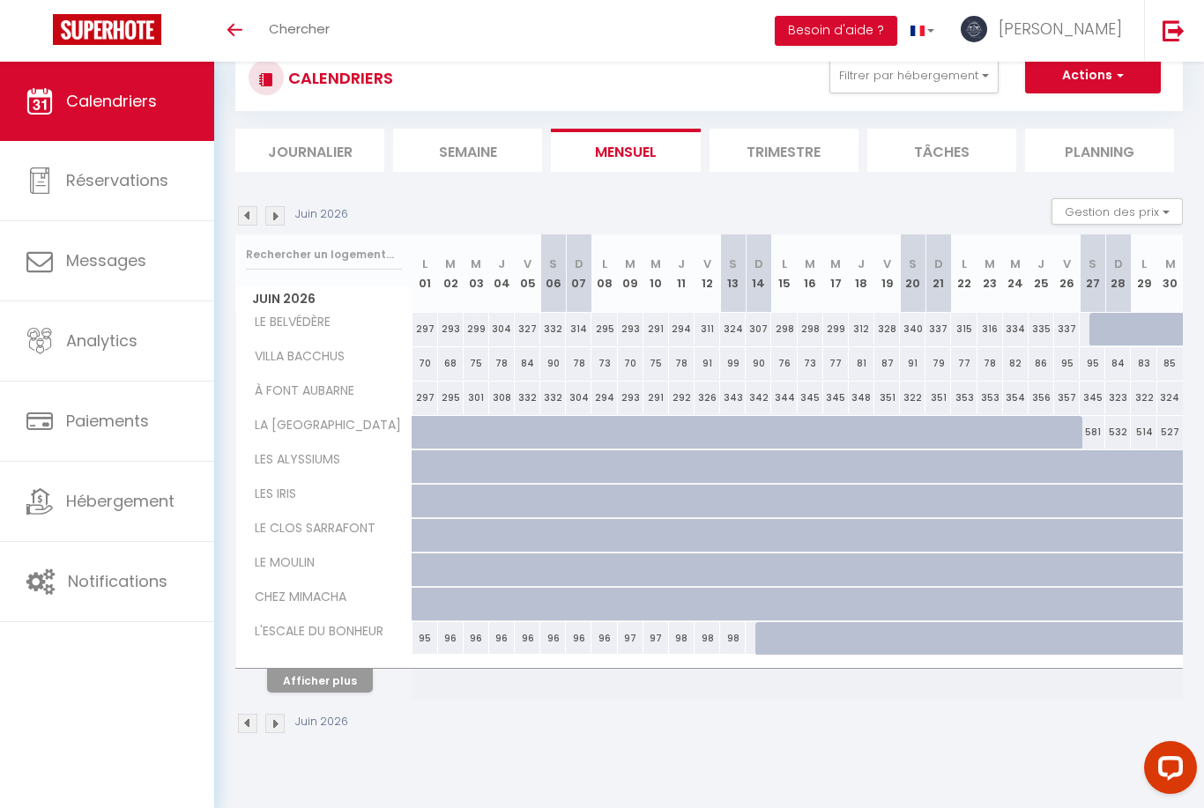
click at [249, 214] on img at bounding box center [247, 215] width 19 height 19
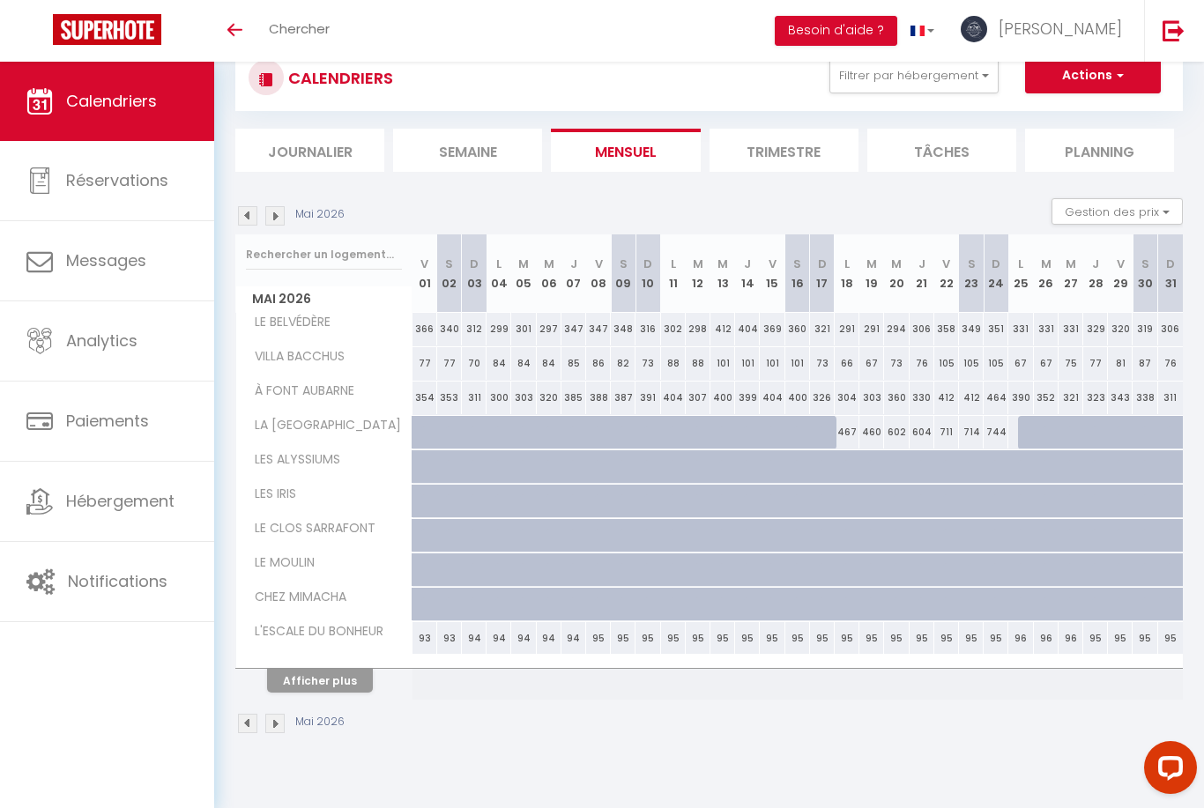
click at [255, 209] on img at bounding box center [247, 215] width 19 height 19
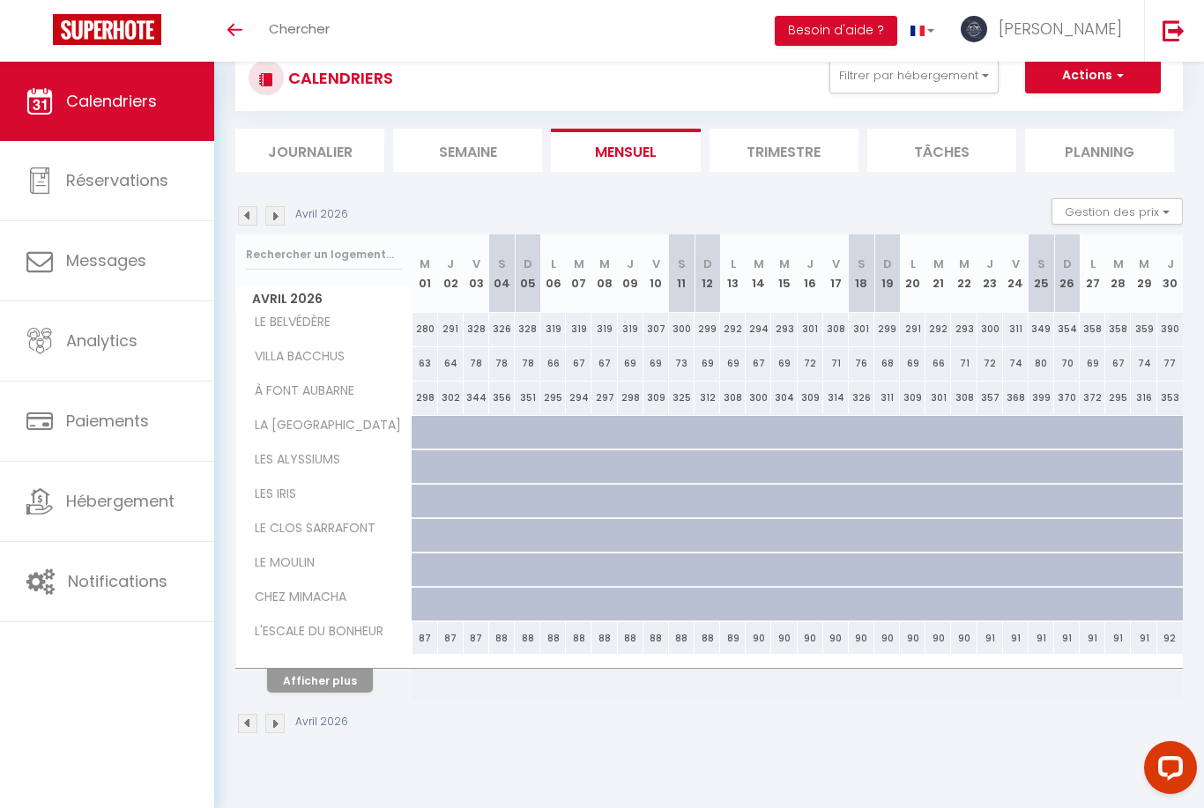
click at [270, 215] on img at bounding box center [274, 215] width 19 height 19
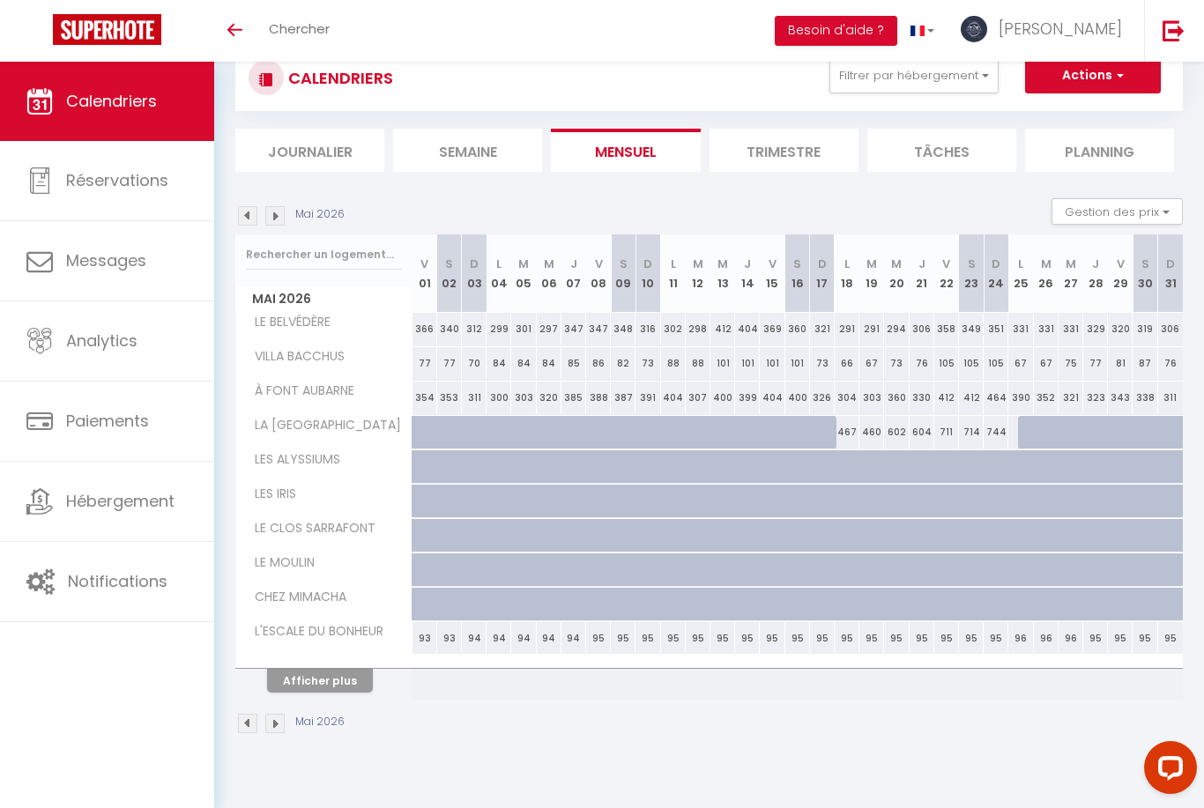
click at [255, 218] on img at bounding box center [247, 215] width 19 height 19
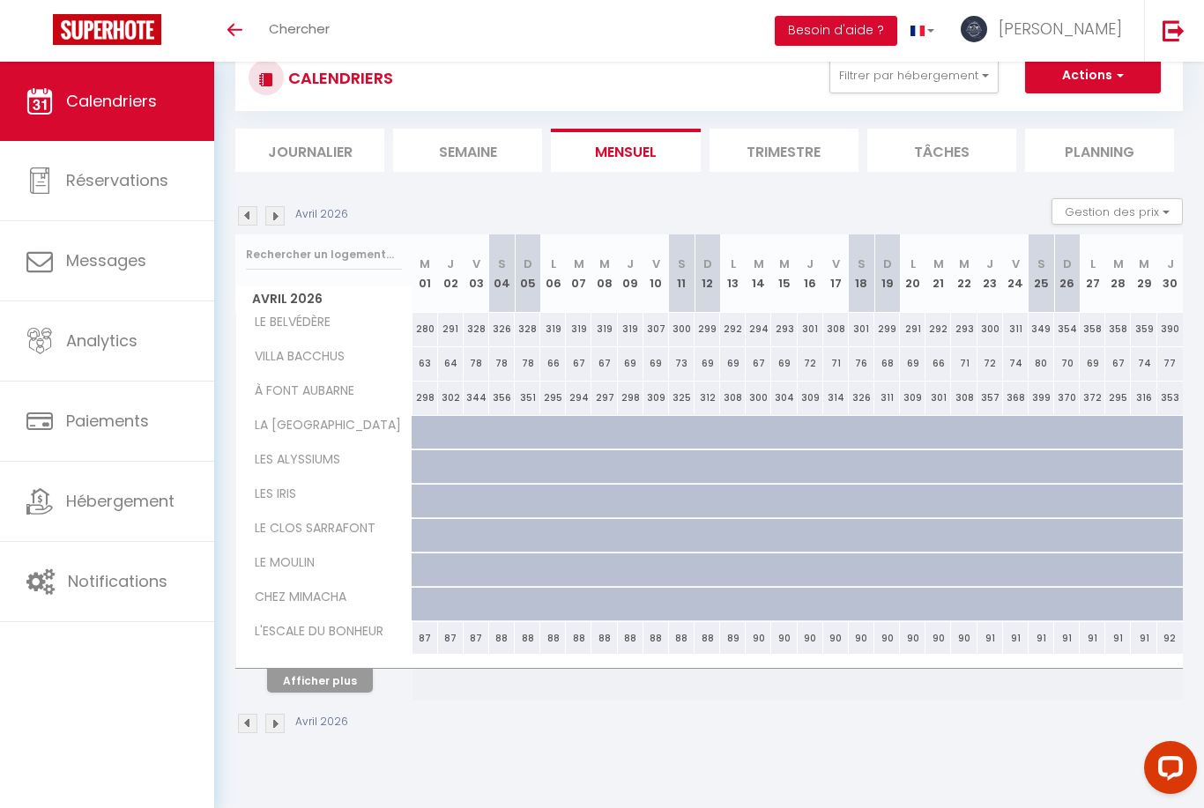
click at [255, 207] on img at bounding box center [247, 215] width 19 height 19
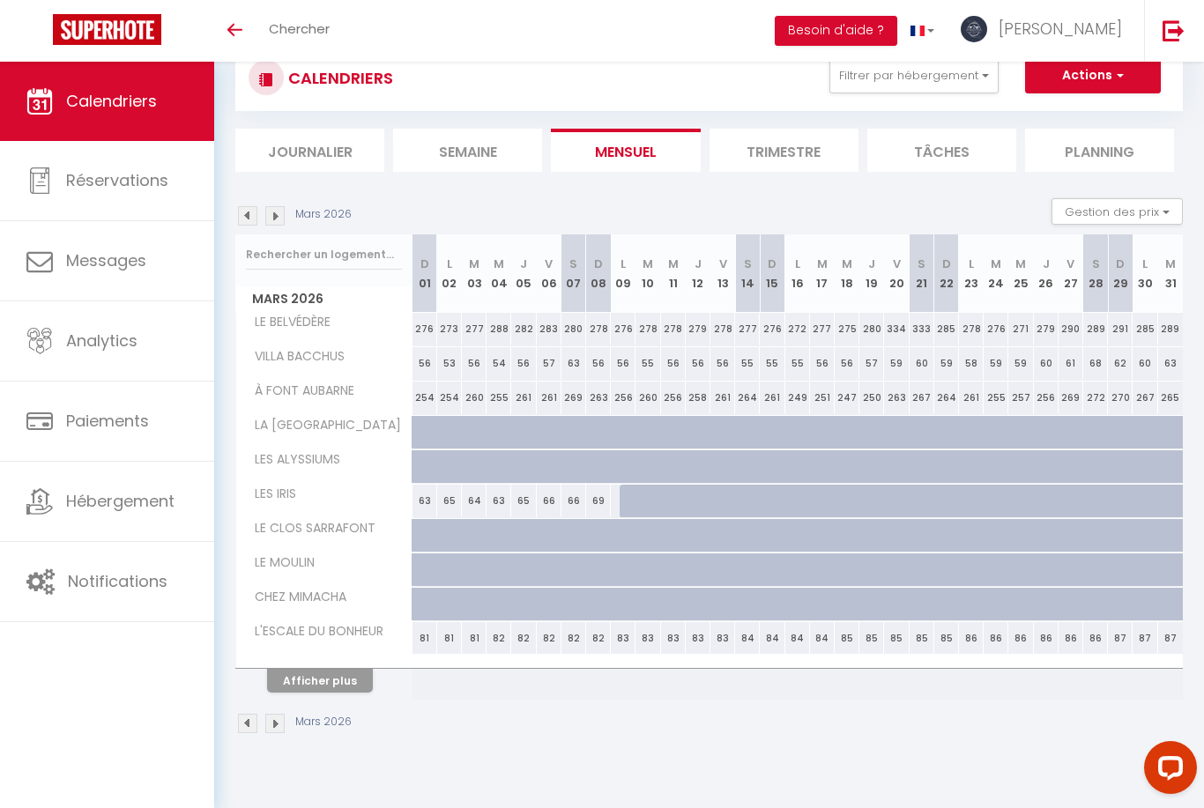
click at [256, 219] on img at bounding box center [247, 215] width 19 height 19
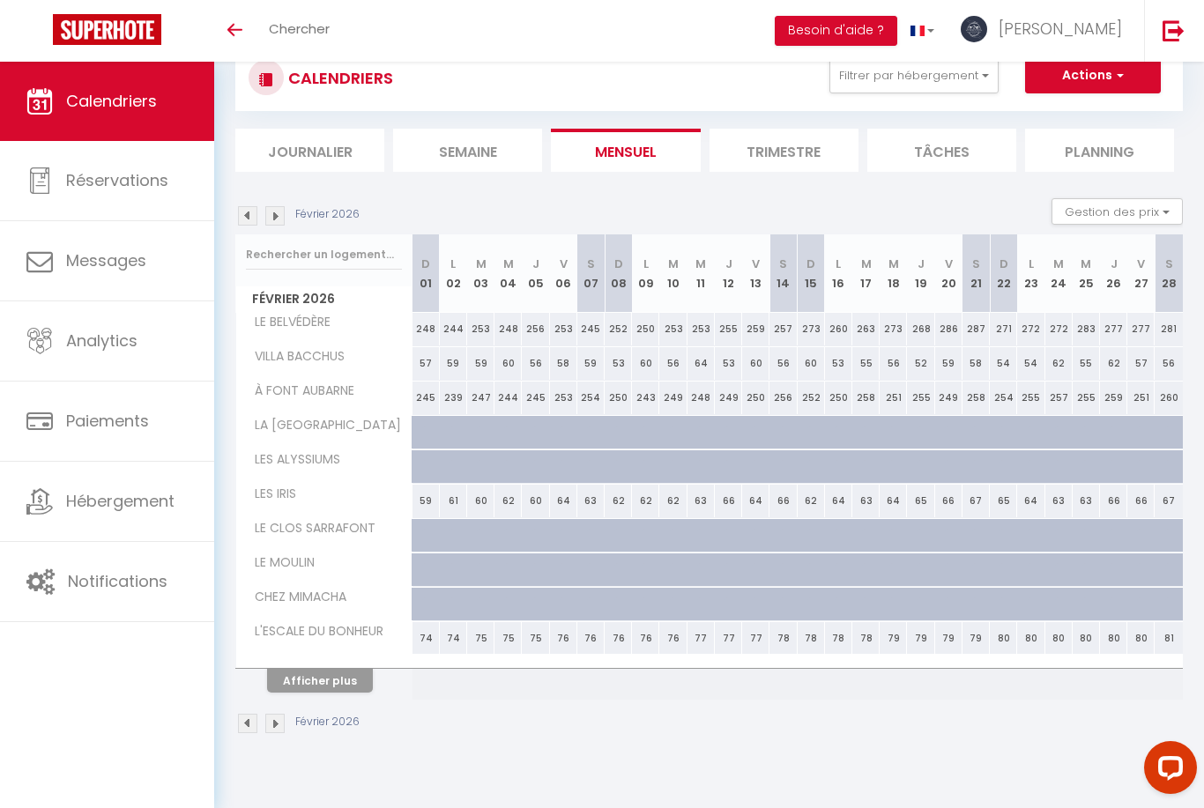
click at [256, 217] on img at bounding box center [247, 215] width 19 height 19
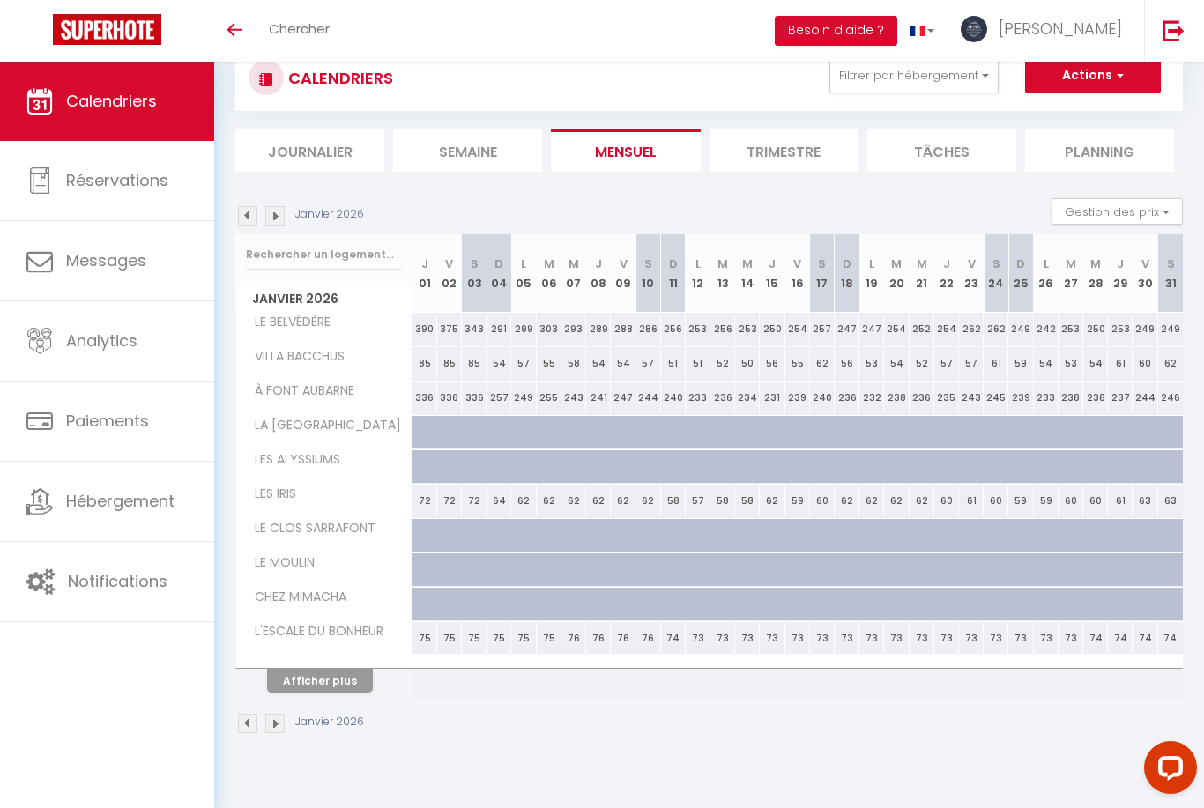
click at [255, 210] on img at bounding box center [247, 215] width 19 height 19
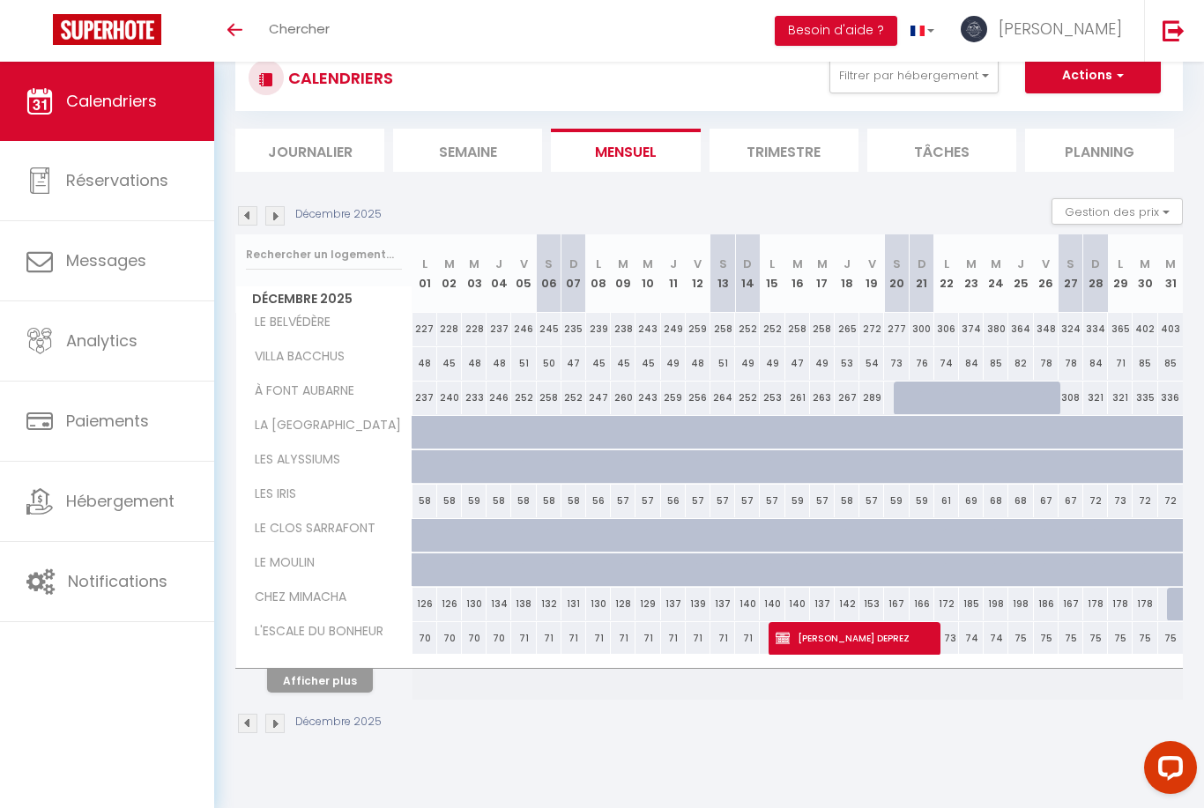
click at [247, 218] on img at bounding box center [247, 215] width 19 height 19
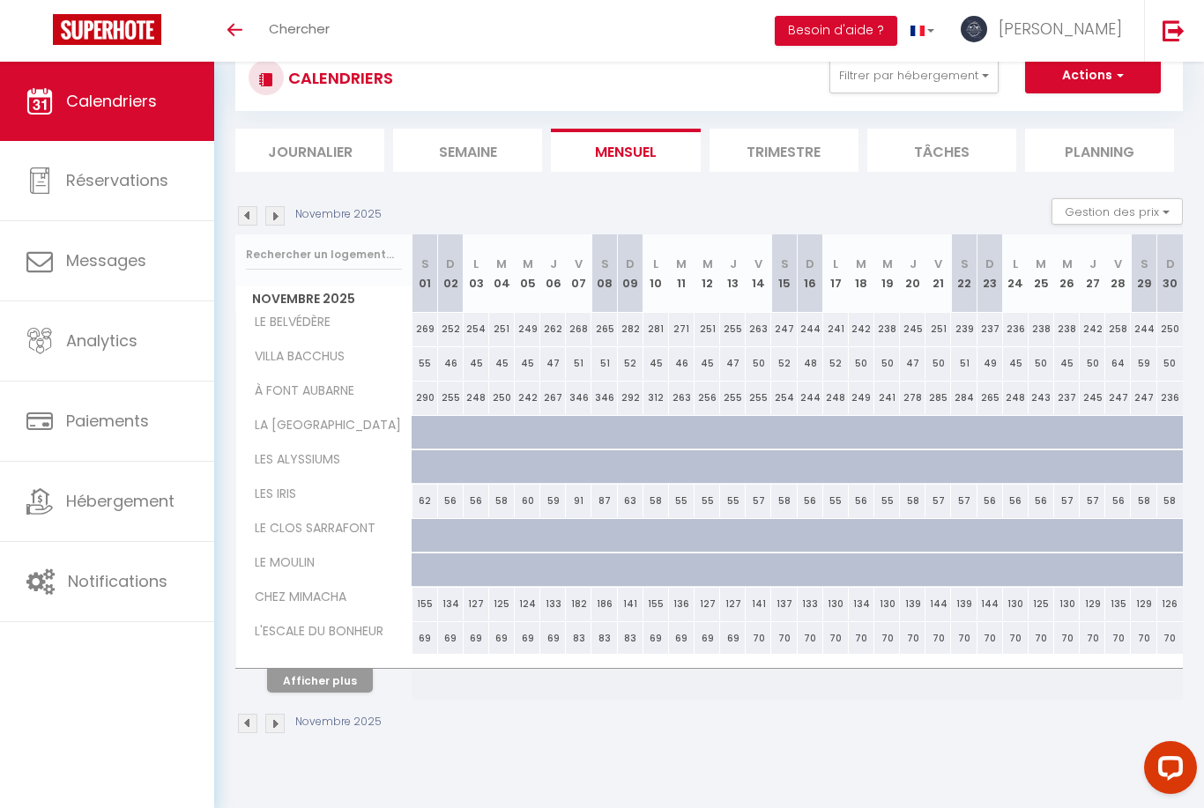
click at [253, 219] on img at bounding box center [247, 215] width 19 height 19
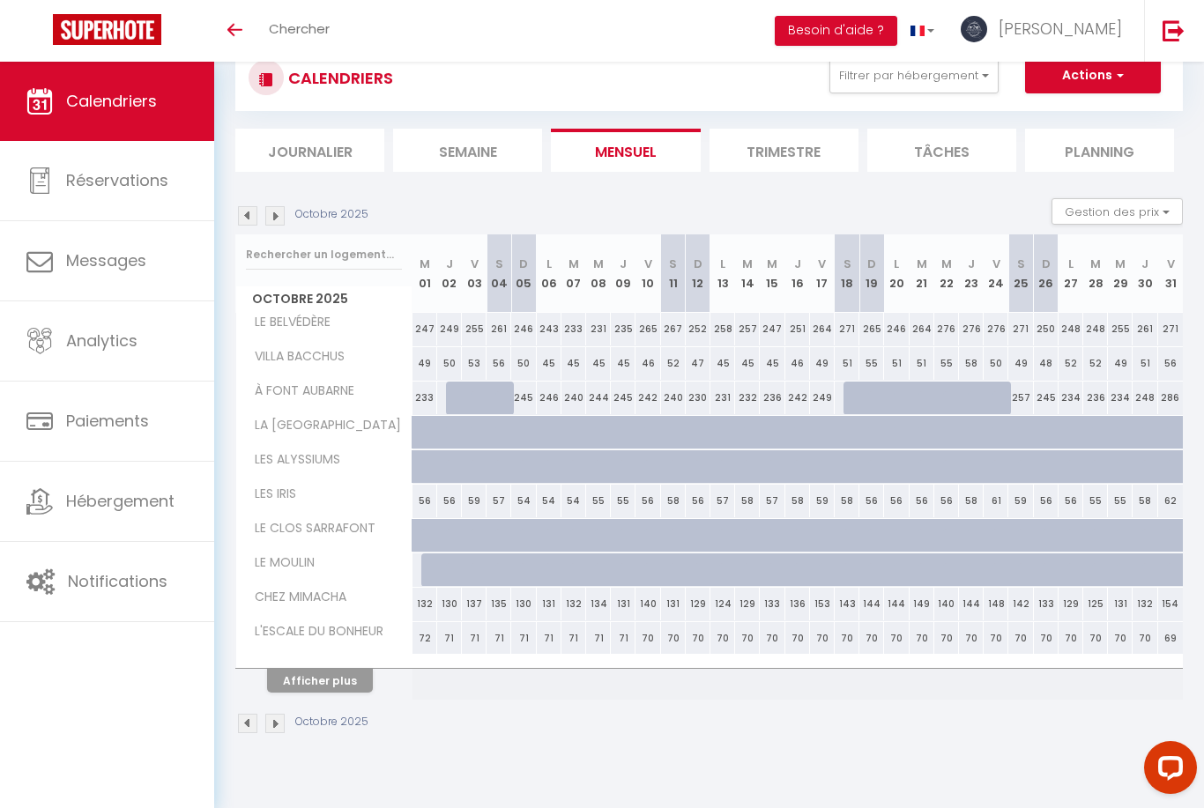
click at [256, 219] on img at bounding box center [247, 215] width 19 height 19
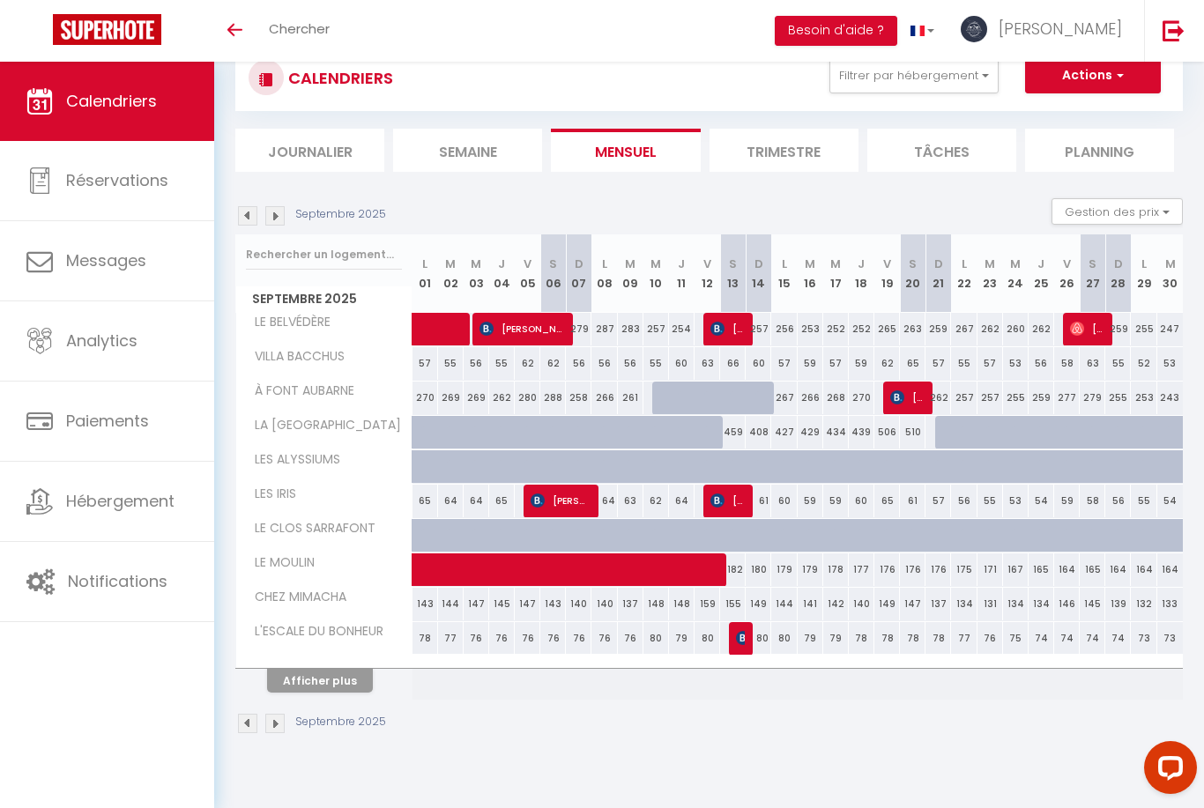
click at [254, 212] on img at bounding box center [247, 215] width 19 height 19
